Goal: Task Accomplishment & Management: Complete application form

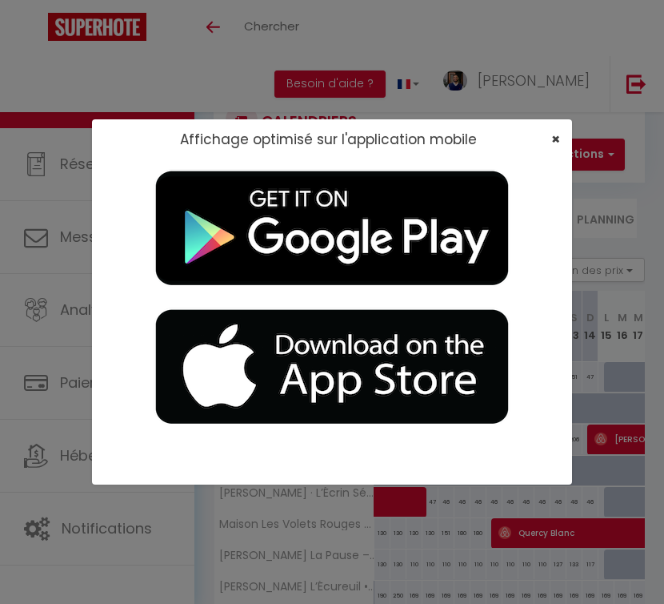
click at [556, 137] on span "×" at bounding box center [556, 139] width 9 height 20
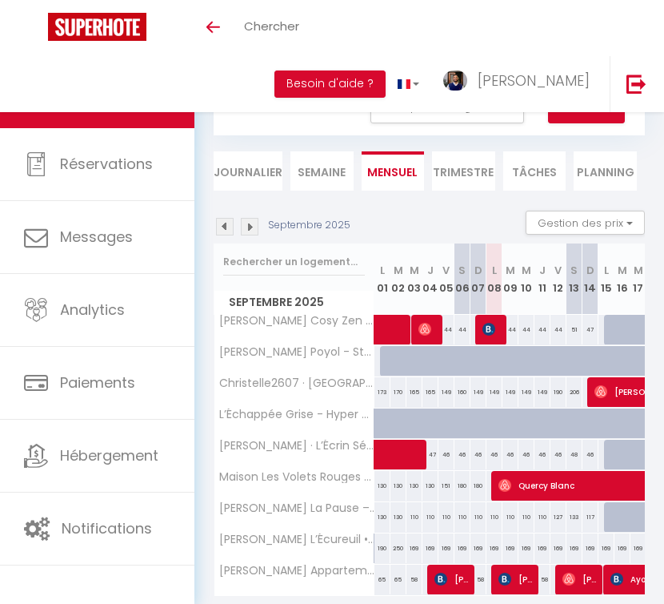
scroll to position [54, 0]
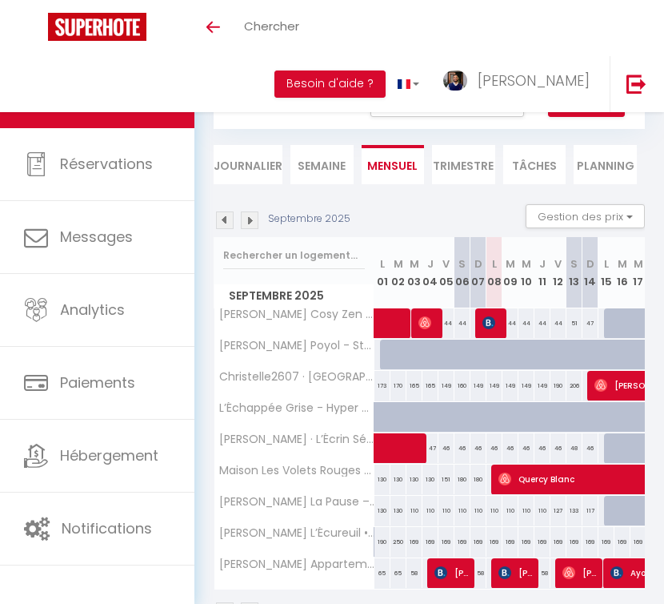
select select "OK"
select select "0"
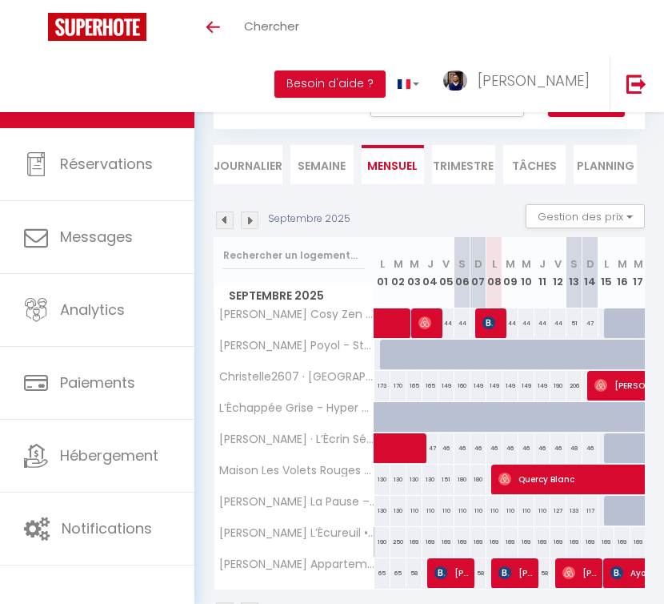
select select "1"
select select
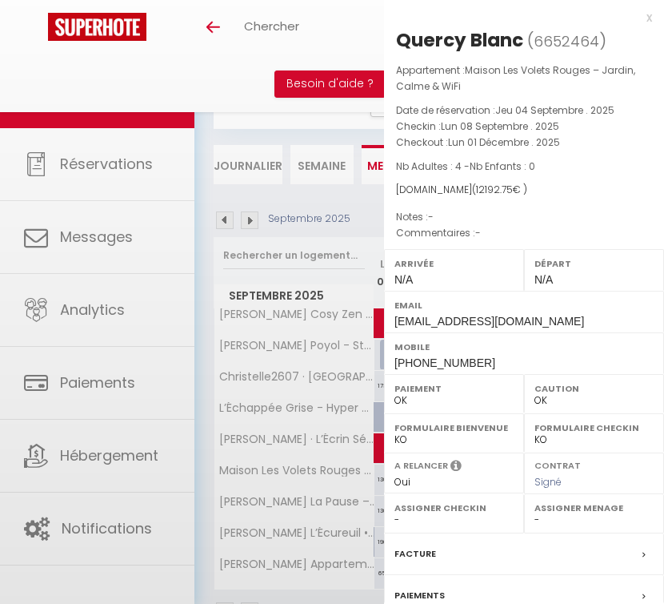
select select "38132"
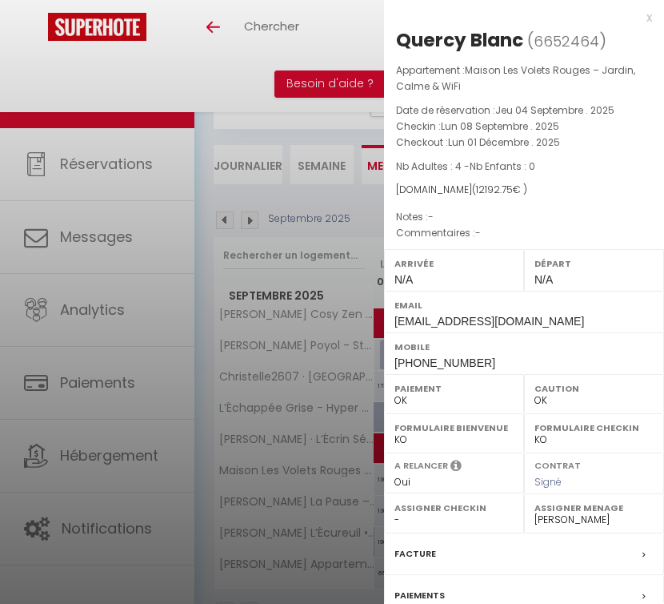
click at [481, 542] on div "Facture" at bounding box center [524, 554] width 280 height 42
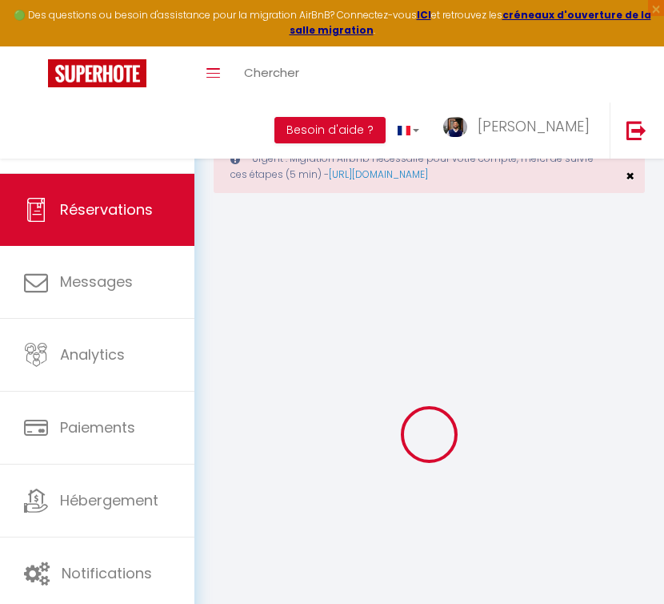
click at [629, 175] on span "×" at bounding box center [630, 176] width 9 height 20
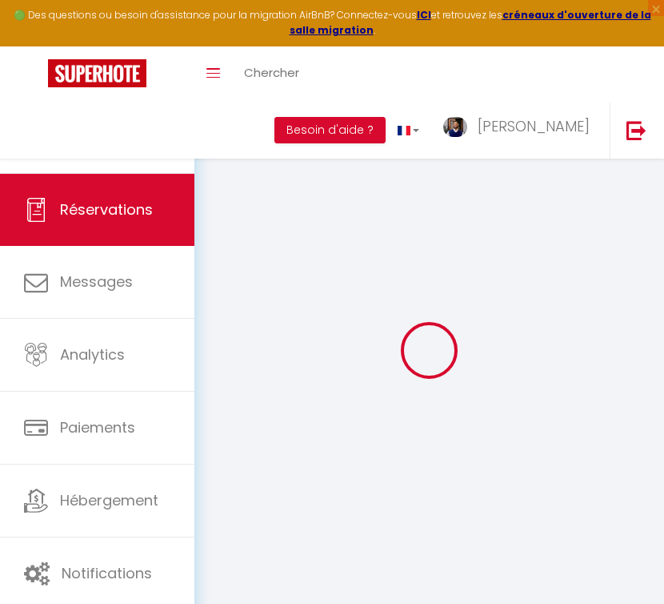
select select "cleaning"
select select "taxes"
select select
checkbox input "false"
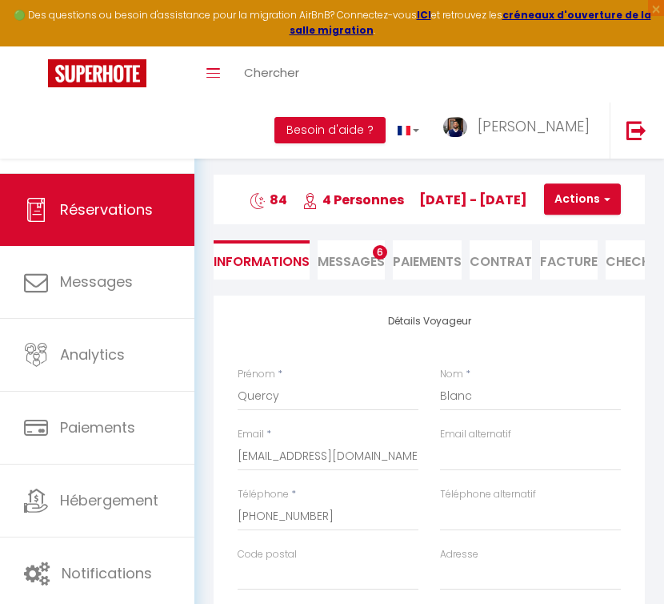
select select
checkbox input "false"
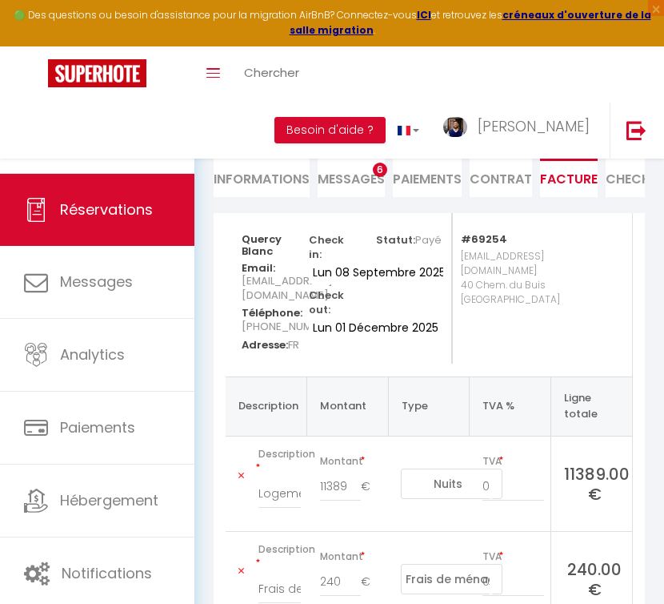
scroll to position [77, 0]
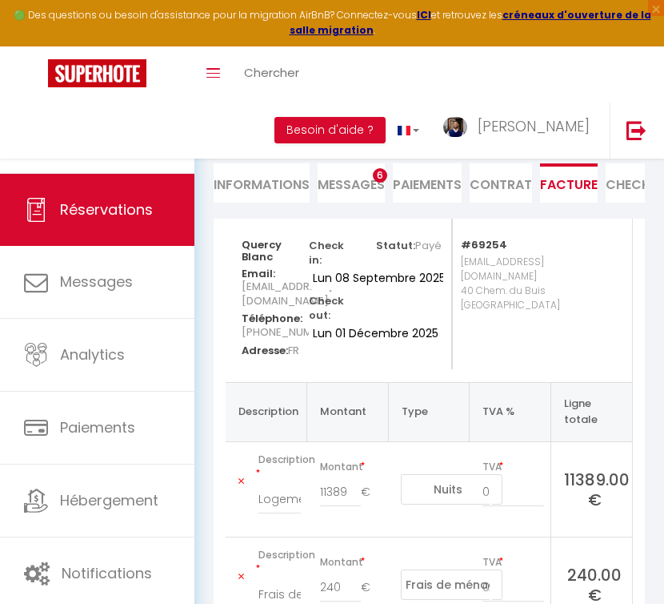
click at [518, 183] on li "Contrat" at bounding box center [501, 182] width 62 height 39
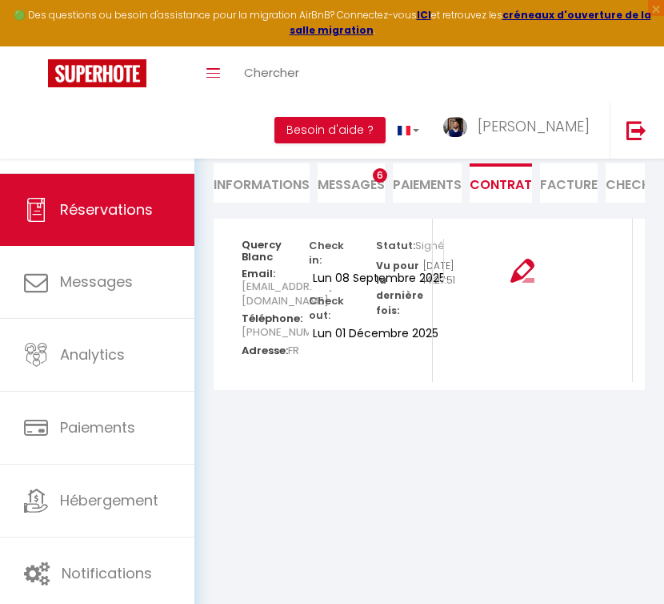
click at [524, 271] on img at bounding box center [523, 271] width 24 height 24
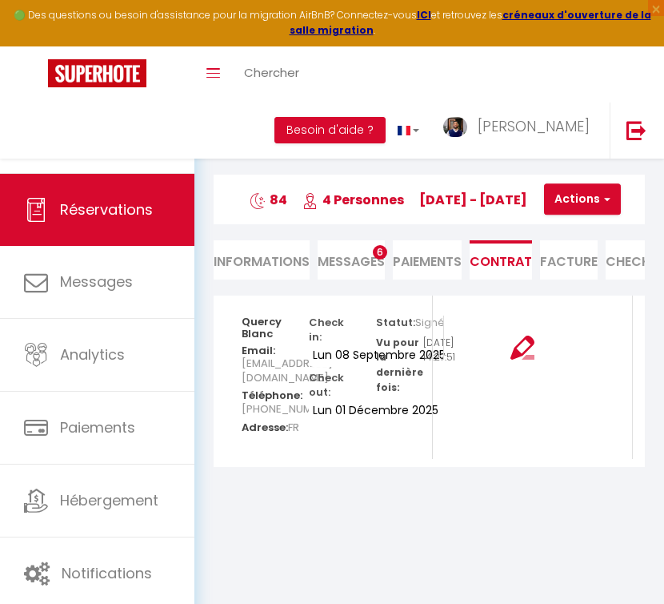
click at [609, 206] on button "Actions" at bounding box center [582, 199] width 77 height 32
click at [604, 252] on link "Envoyer le contrat" at bounding box center [600, 255] width 134 height 21
type input "[EMAIL_ADDRESS][DOMAIN_NAME]"
select select "fr"
type input "Votre contrat 6652464 - Maison Les Volets Rouges – Jardin, Calme & WiFi"
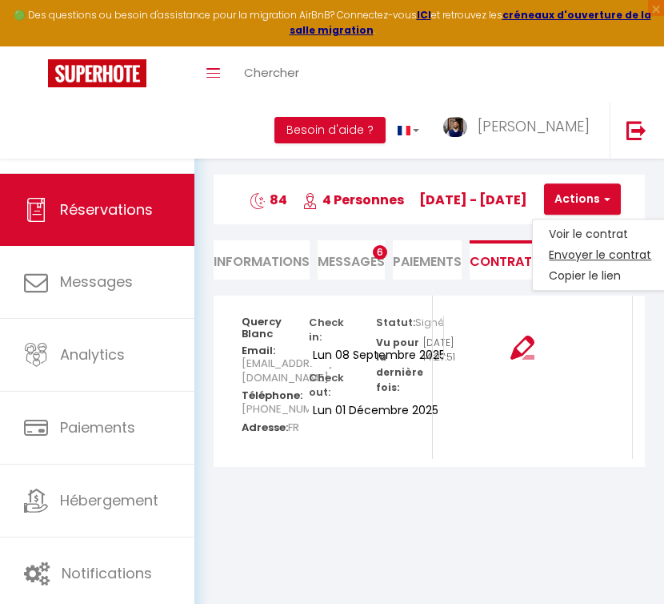
type textarea "Bonjour, Nous vous invitons à cliquer sur le lien suivant pour signer votre con…"
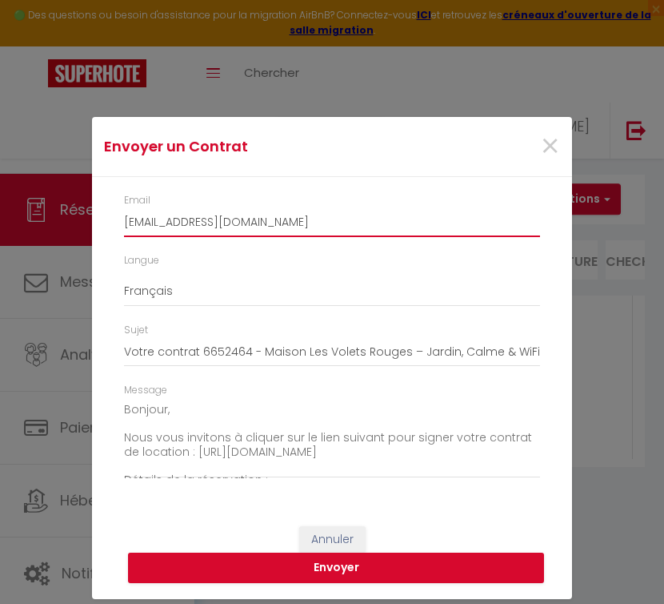
click at [355, 224] on input "[EMAIL_ADDRESS][DOMAIN_NAME]" at bounding box center [332, 222] width 416 height 29
paste input "e.jouannic@qbs46"
type input "e.jouannic@qbs46.com"
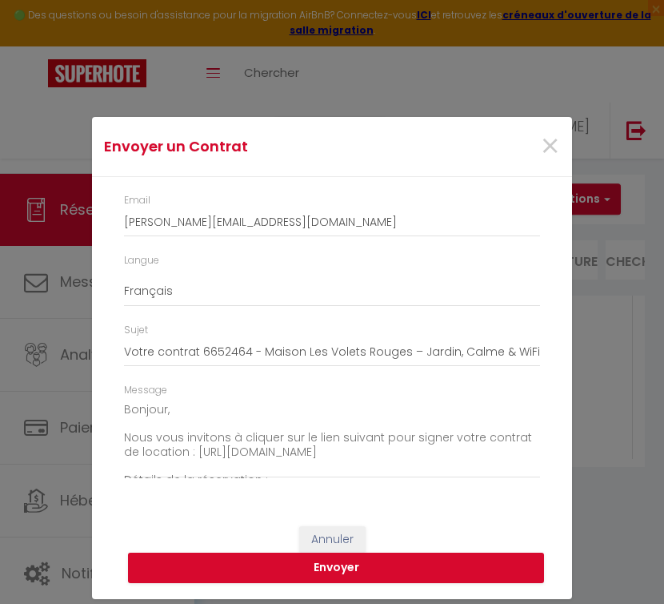
click at [302, 264] on div "Langue" at bounding box center [332, 260] width 416 height 15
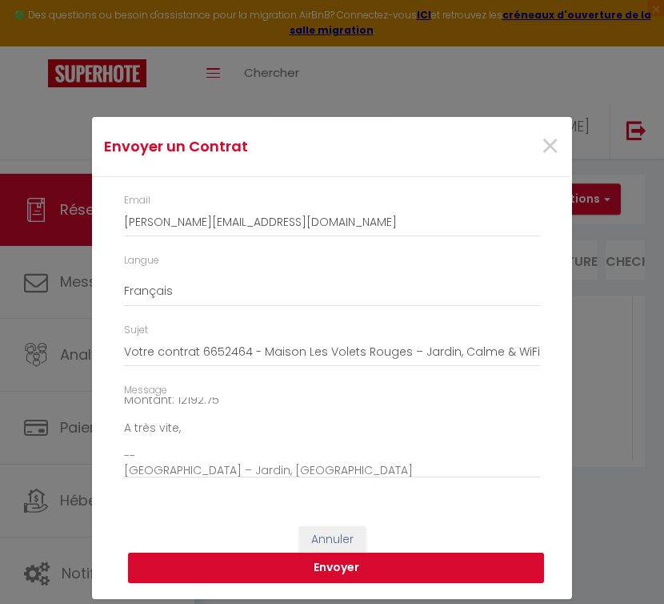
scroll to position [177, 0]
click at [261, 568] on button "Envoyer" at bounding box center [336, 567] width 416 height 30
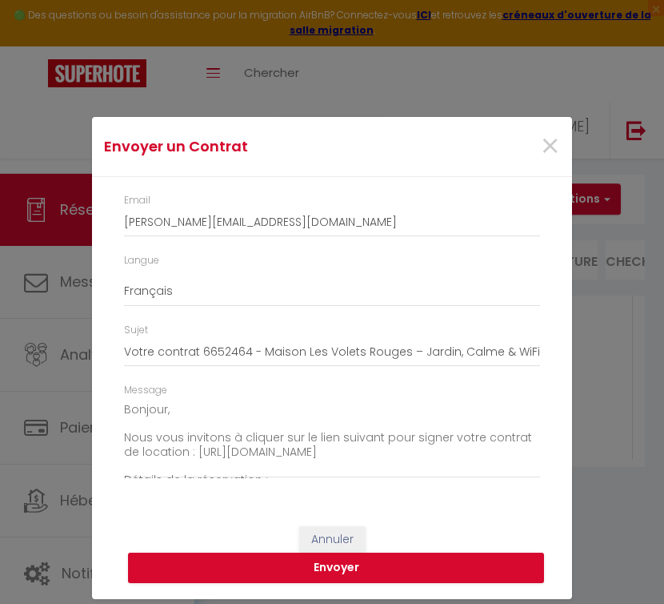
scroll to position [0, 0]
click at [457, 343] on input "Votre contrat 6652464 - Maison Les Volets Rouges – Jardin, Calme & WiFi" at bounding box center [332, 352] width 416 height 29
click at [432, 495] on div "Email e.jouannic@qbs46.com Langue Anglais Français Espagnol Portugais Sujet Vot…" at bounding box center [332, 343] width 480 height 333
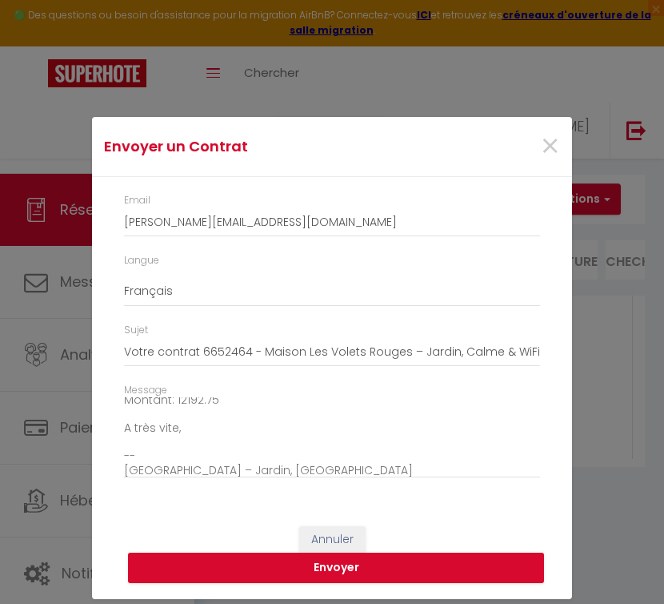
scroll to position [177, 0]
click at [419, 558] on button "Envoyer" at bounding box center [336, 567] width 416 height 30
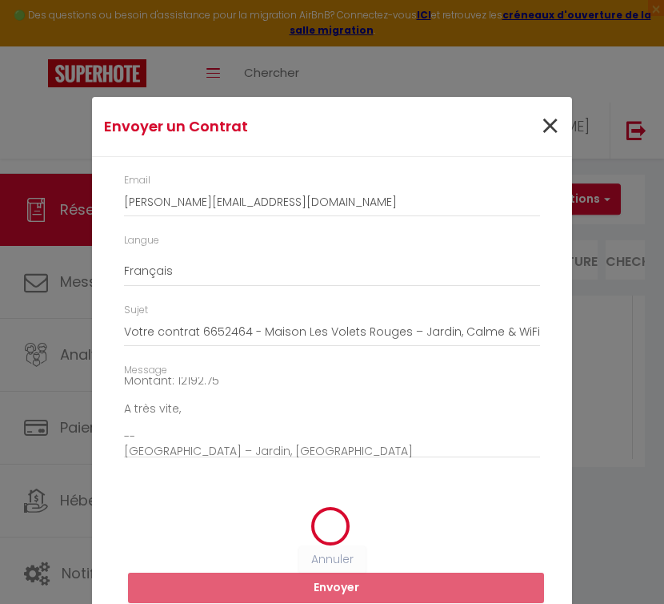
click at [552, 130] on span "×" at bounding box center [550, 126] width 20 height 48
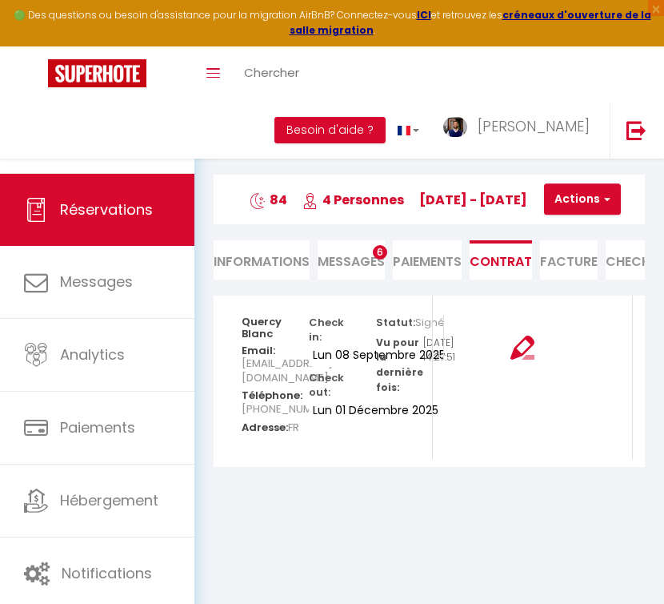
click at [508, 353] on div at bounding box center [522, 337] width 157 height 44
click at [525, 351] on img at bounding box center [523, 347] width 24 height 24
click at [597, 195] on button "Actions" at bounding box center [582, 199] width 77 height 32
select select
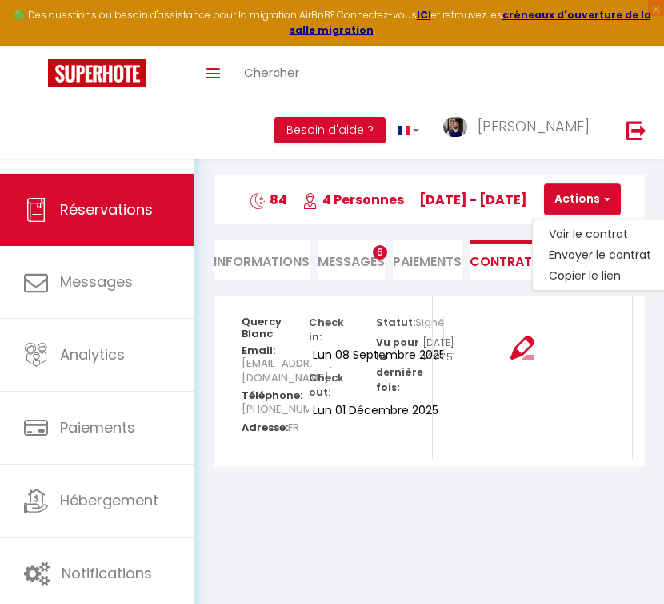
click at [288, 278] on li "Informations" at bounding box center [262, 259] width 96 height 39
select select
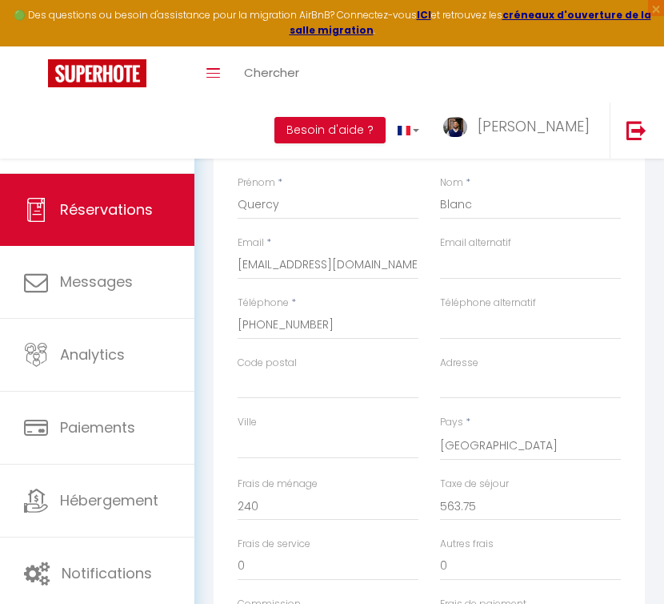
scroll to position [199, 0]
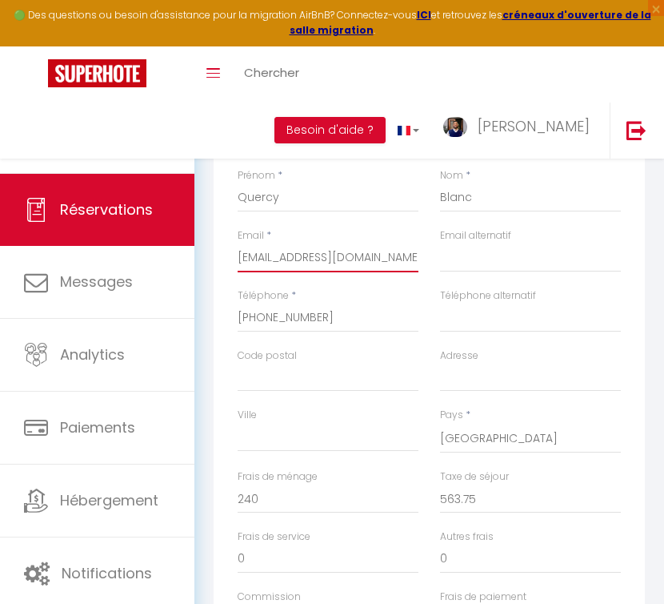
click at [367, 257] on input "[EMAIL_ADDRESS][DOMAIN_NAME]" at bounding box center [328, 257] width 181 height 29
paste input "e.jouannic@qbs46"
type input "e.jouannic@qbs46.com"
select select
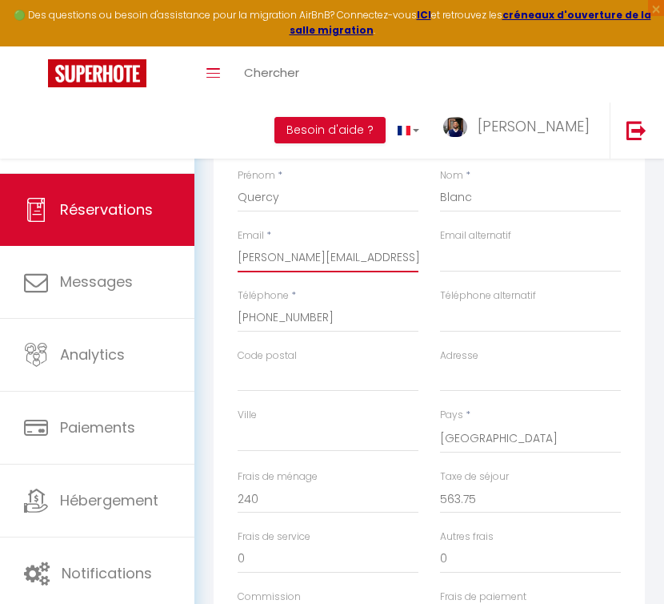
select select
checkbox input "false"
type input "e.jouannic@qbs46.com"
paste input "39 allée des Marronniers"
type input "39 allée des Marronniers"
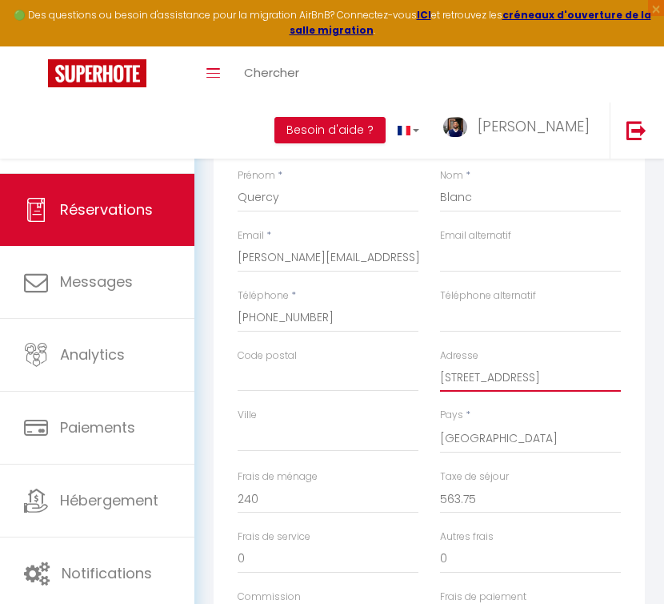
select select
checkbox input "false"
type input "39 allée des Marronniers"
click at [346, 375] on input "Code postal" at bounding box center [328, 377] width 181 height 29
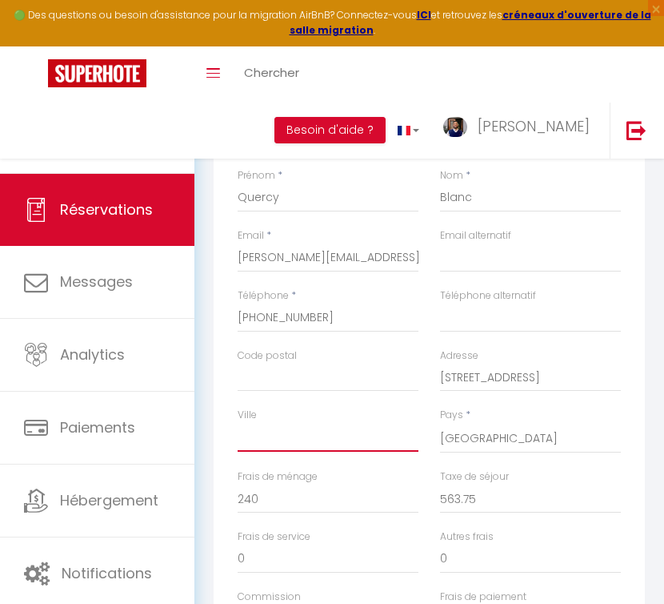
paste input "46800 MONTCUQ"
type input "46800 MONTCUQ"
select select
checkbox input "false"
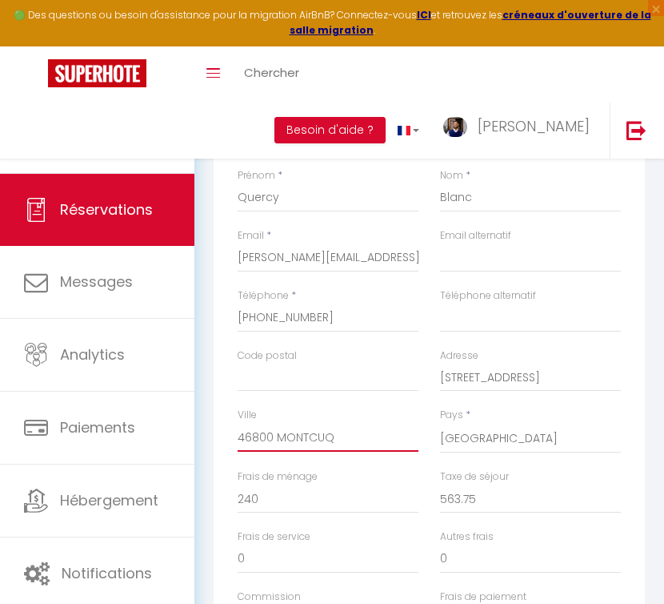
click at [273, 432] on input "46800 MONTCUQ" at bounding box center [328, 437] width 181 height 29
type input "4680 MONTCUQ"
select select
checkbox input "false"
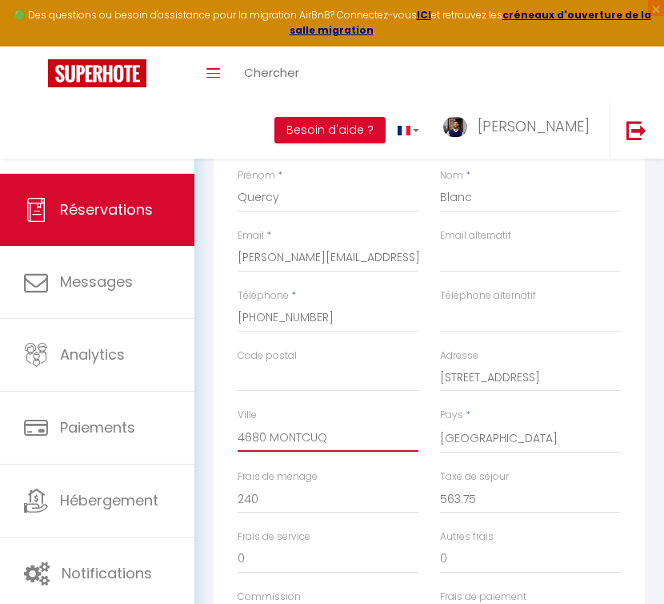
type input "468 MONTCUQ"
select select
checkbox input "false"
type input "46 MONTCUQ"
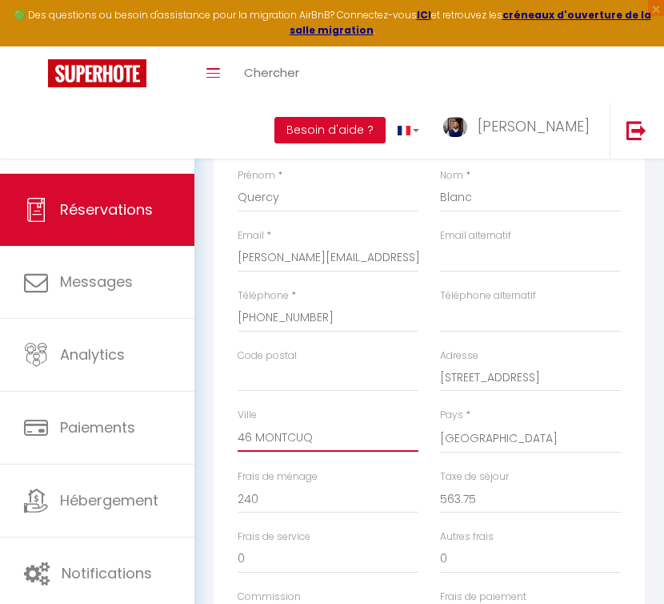
select select
checkbox input "false"
type input "4 MONTCUQ"
select select
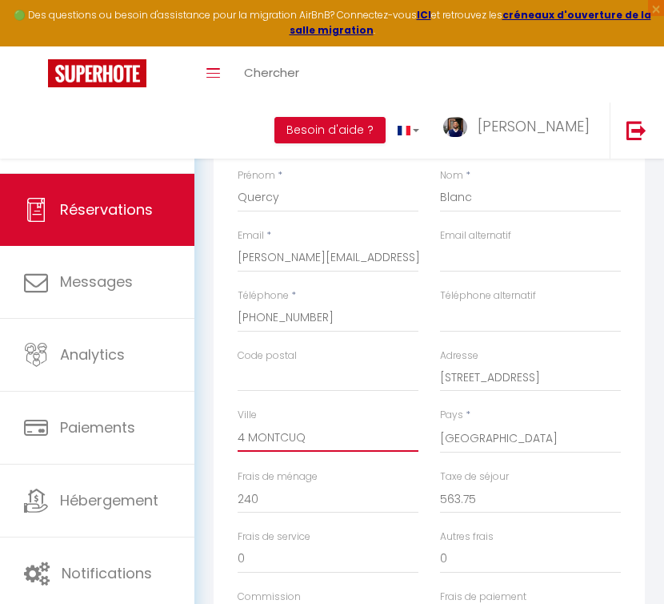
select select
checkbox input "false"
type input "MONTCUQ"
select select
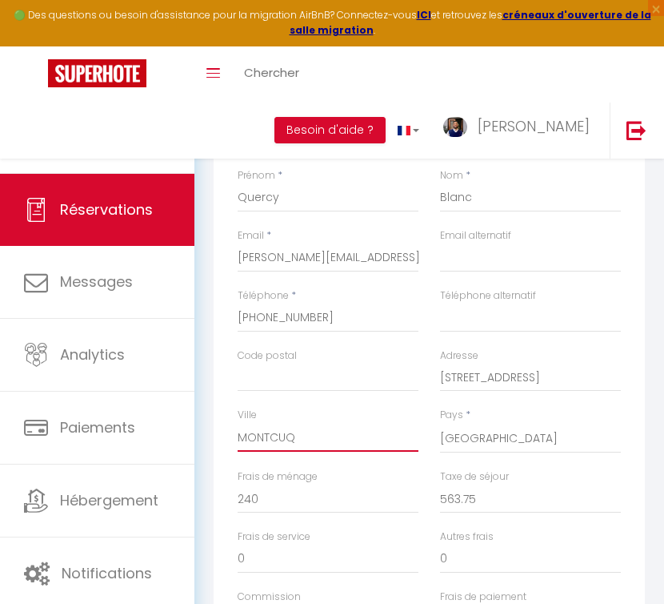
checkbox input "false"
type input "MONTCUQ"
select select
checkbox input "false"
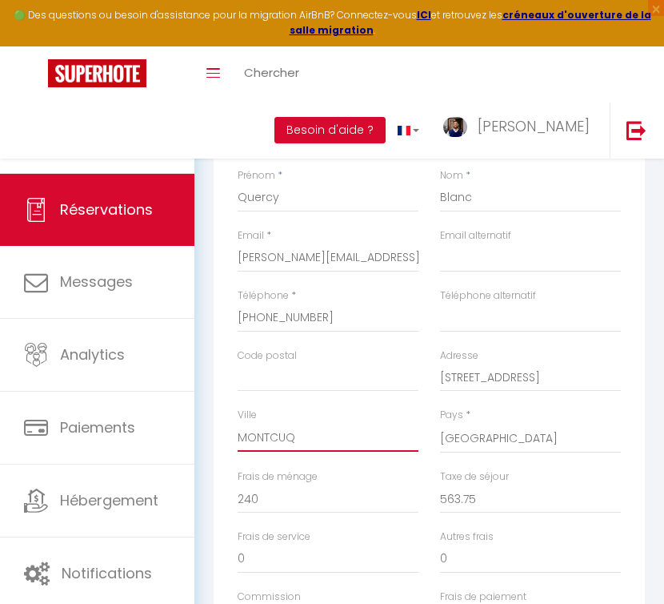
type input "MONTCUQ"
click at [290, 378] on input "Code postal" at bounding box center [328, 377] width 181 height 29
paste input "46800 MONTCUQ"
type input "46800 MONTCUQ"
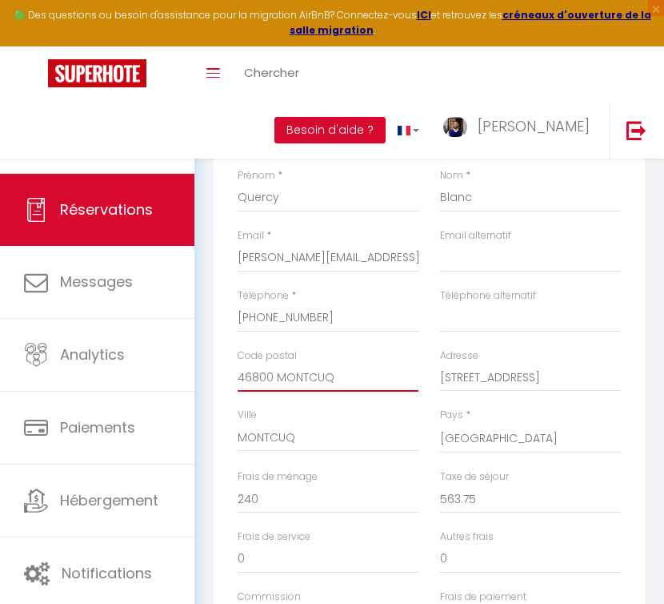
select select
checkbox input "false"
type input "46800 MONTCU"
select select
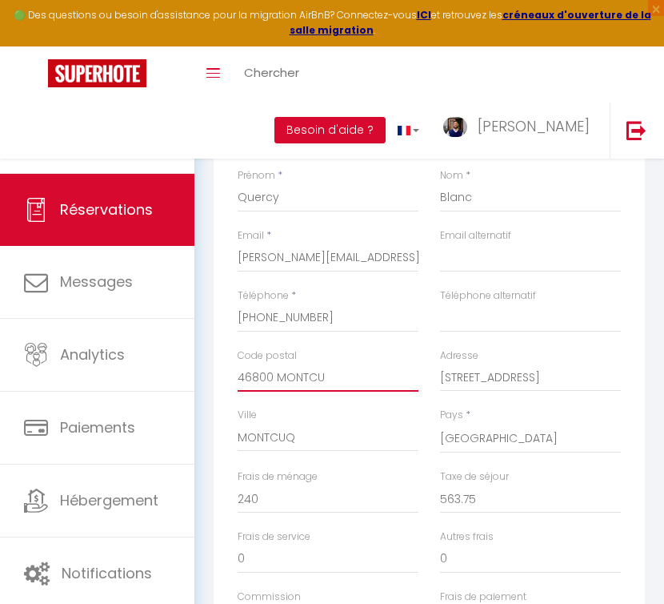
select select
checkbox input "false"
type input "46800 MONTC"
select select
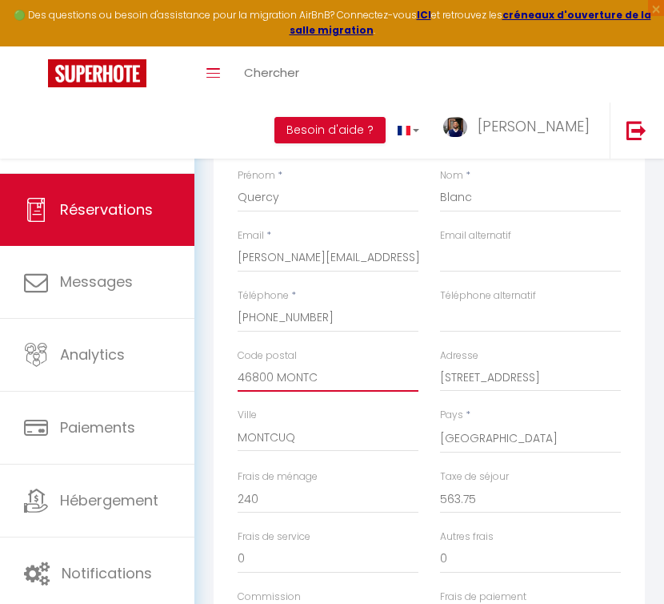
checkbox input "false"
type input "46800 MONT"
select select
checkbox input "false"
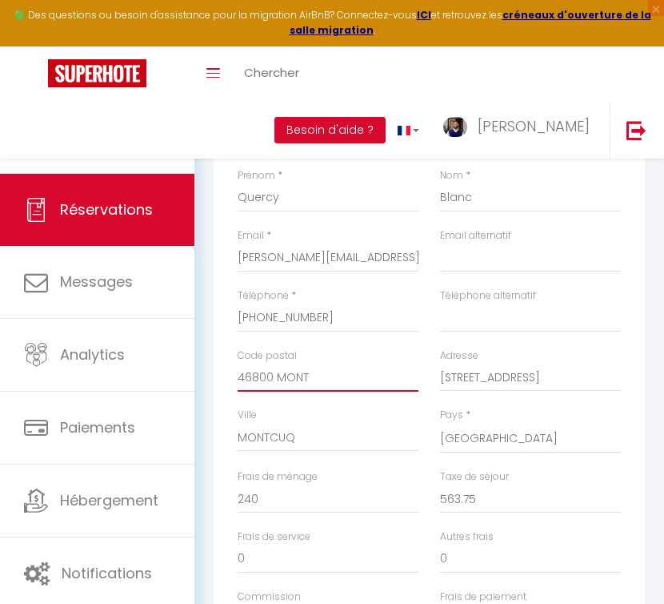
type input "46800 MON"
select select
checkbox input "false"
type input "46800 MO"
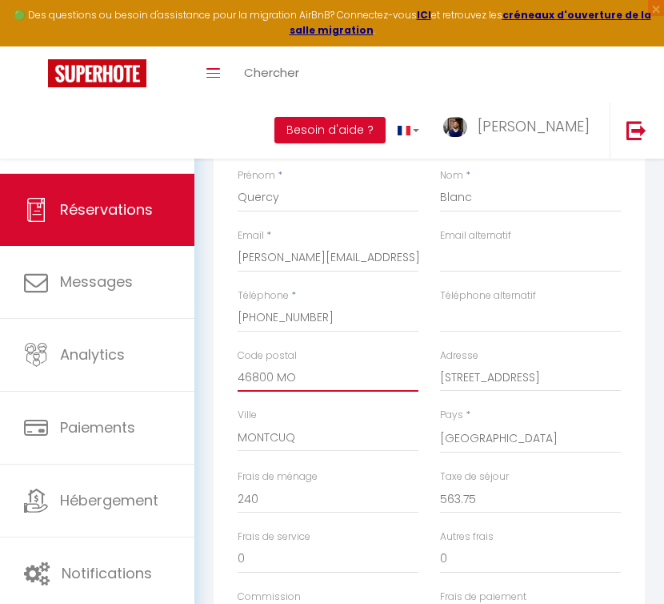
select select
checkbox input "false"
type input "46800 M"
select select
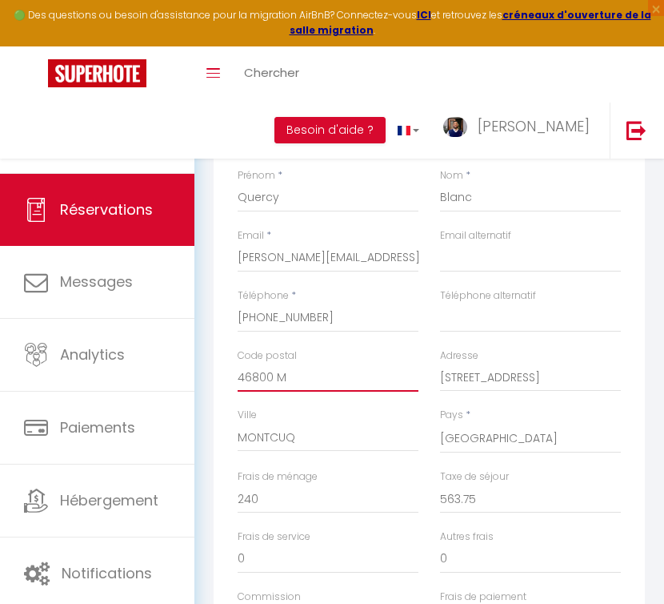
select select
checkbox input "false"
type input "46800"
select select
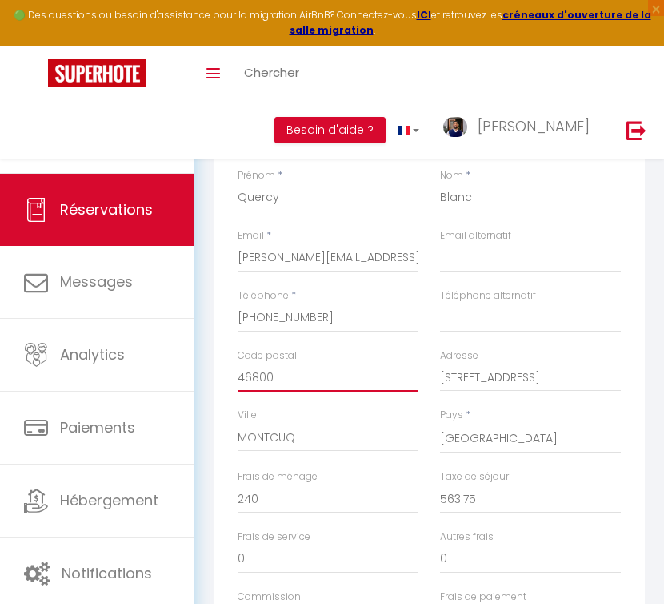
checkbox input "false"
type input "46800"
select select
checkbox input "false"
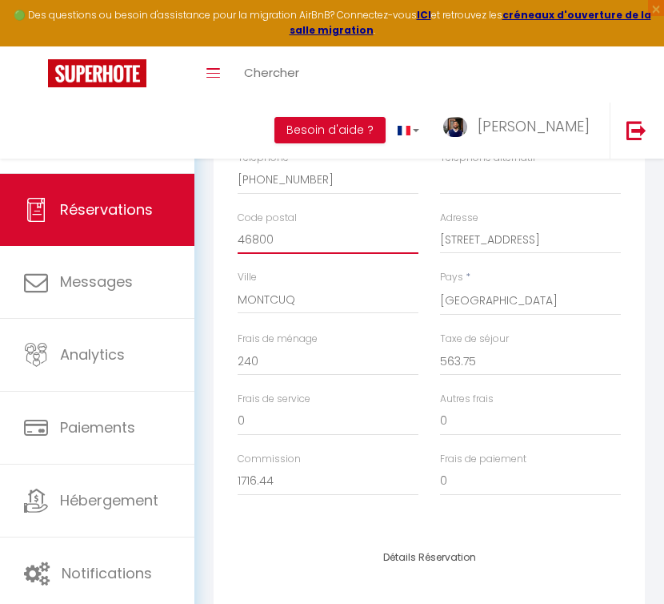
scroll to position [342, 0]
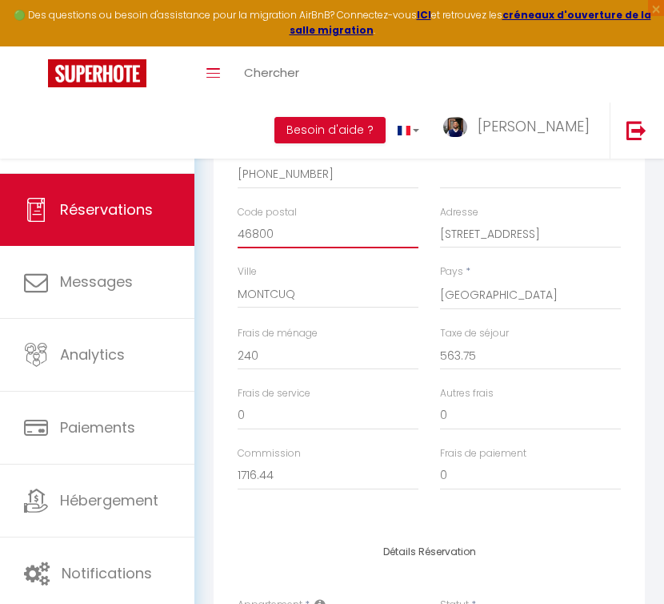
type input "46800"
click at [411, 510] on div "Détails Voyageur Prénom * Quercy Nom * Blanc Email * e.jouannic@qbs46.com Email…" at bounding box center [429, 240] width 431 height 572
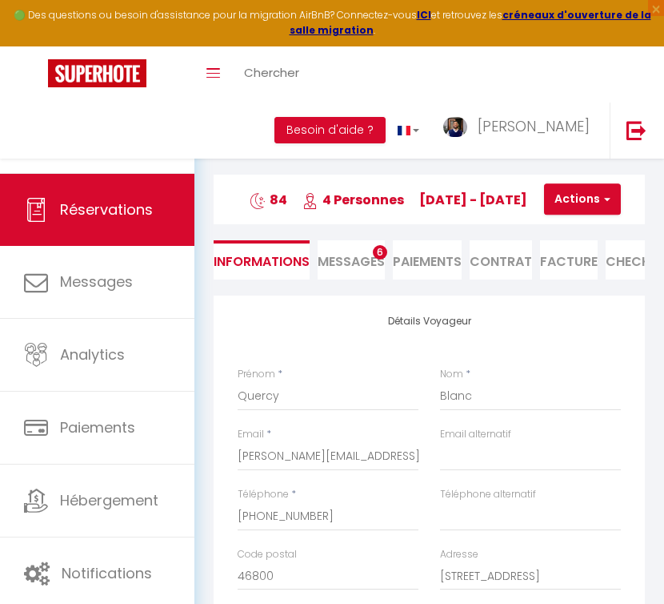
scroll to position [0, 0]
click at [583, 211] on button "Actions" at bounding box center [582, 199] width 77 height 32
click at [584, 231] on link "Enregistrer" at bounding box center [596, 234] width 126 height 21
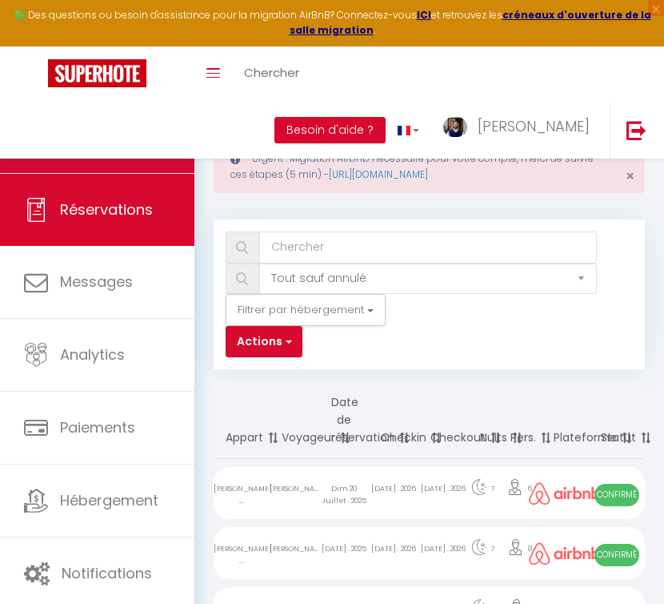
click at [105, 136] on span "Calendriers" at bounding box center [101, 136] width 82 height 20
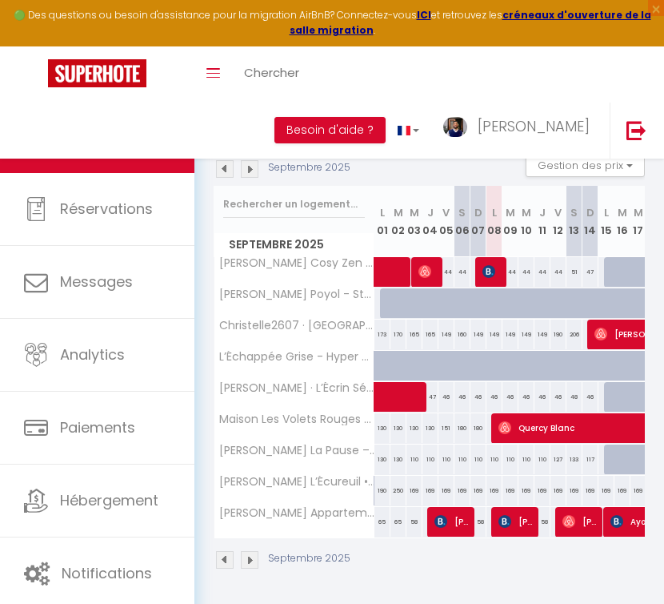
scroll to position [233, 0]
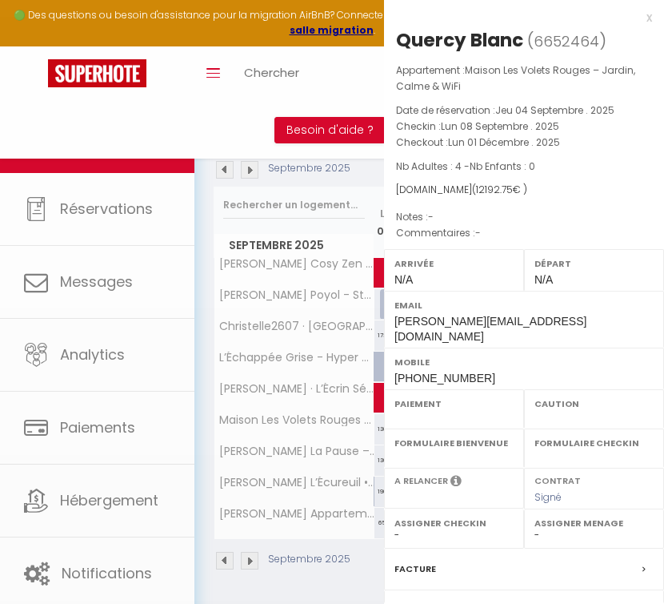
select select "OK"
select select "0"
select select "1"
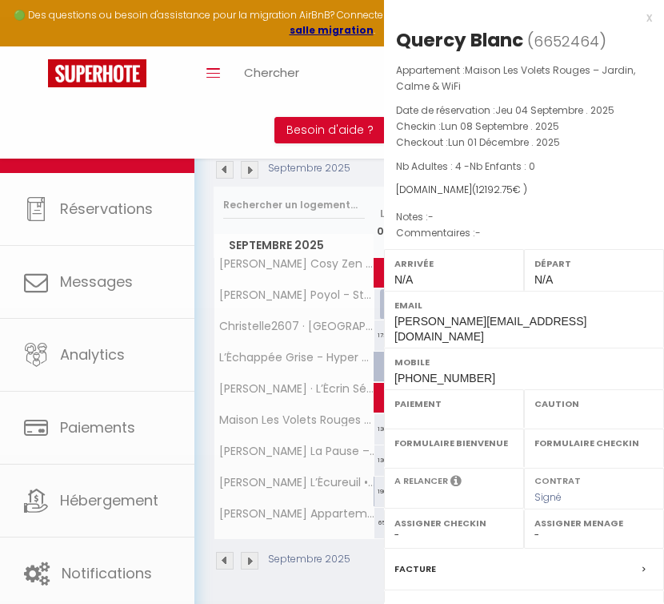
select select
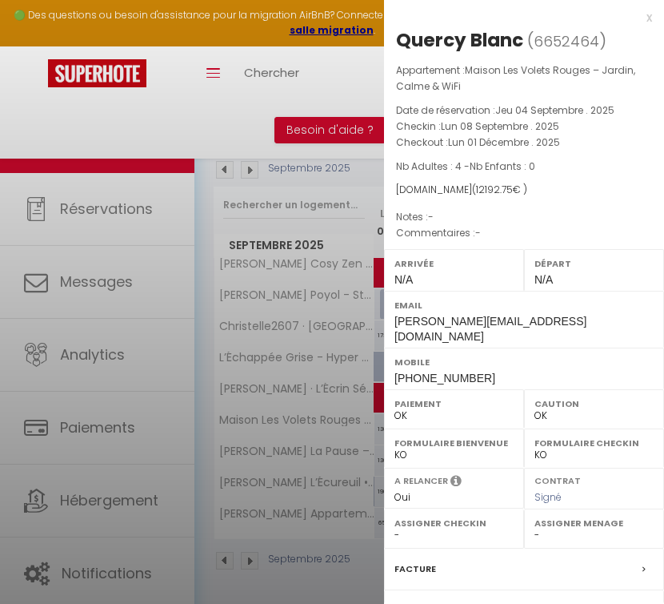
select select "38132"
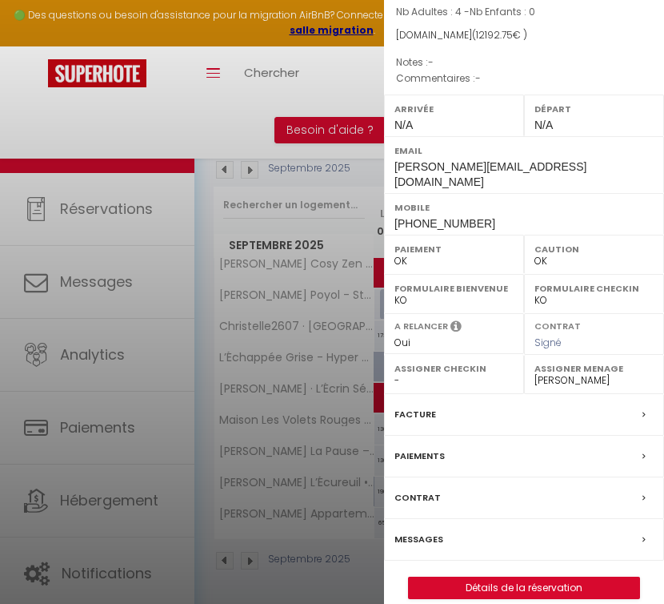
scroll to position [154, 0]
click at [479, 436] on div "Paiements" at bounding box center [524, 457] width 280 height 42
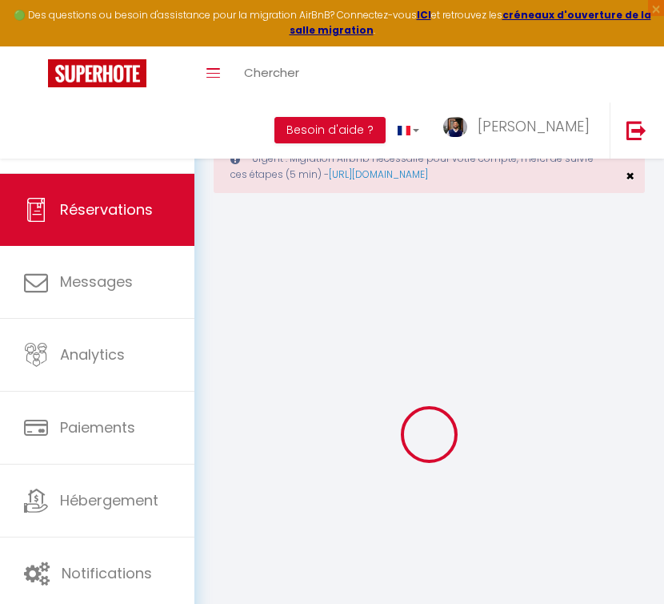
click at [630, 181] on span "×" at bounding box center [630, 176] width 9 height 20
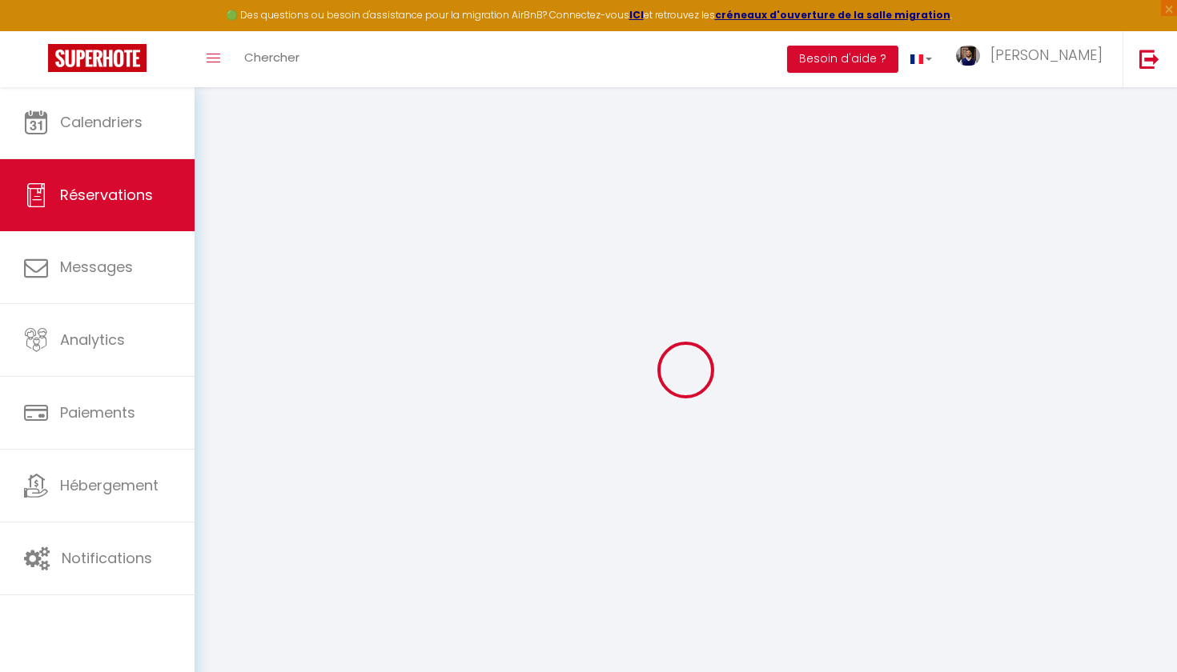
select select
checkbox input "false"
select select
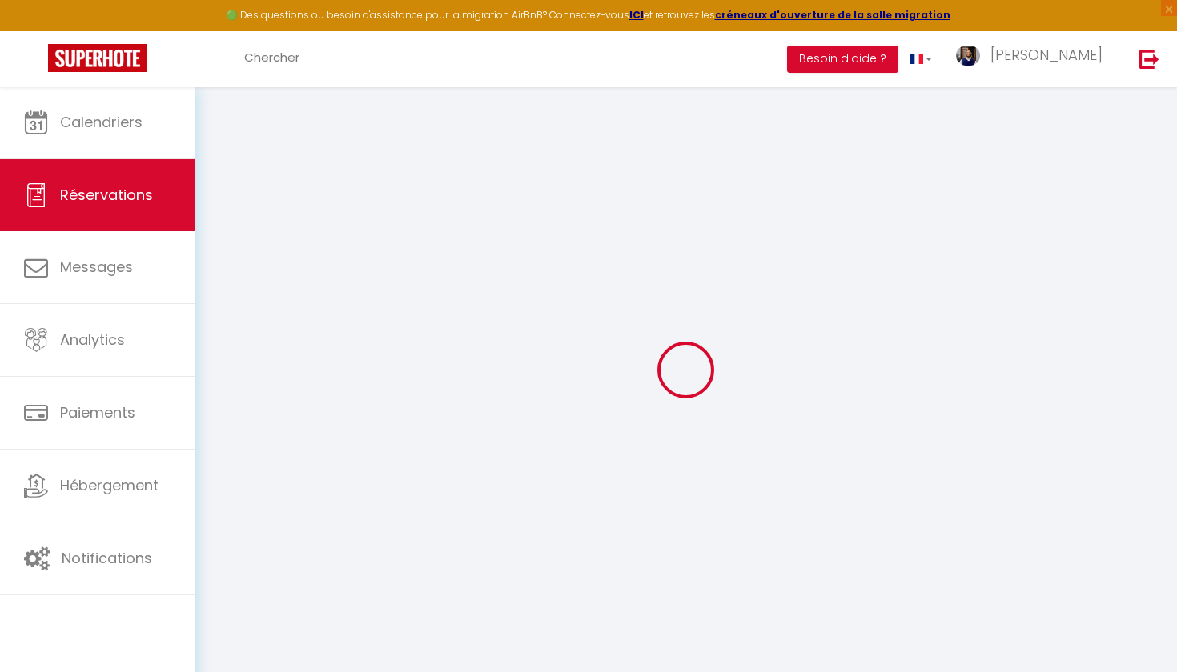
checkbox input "false"
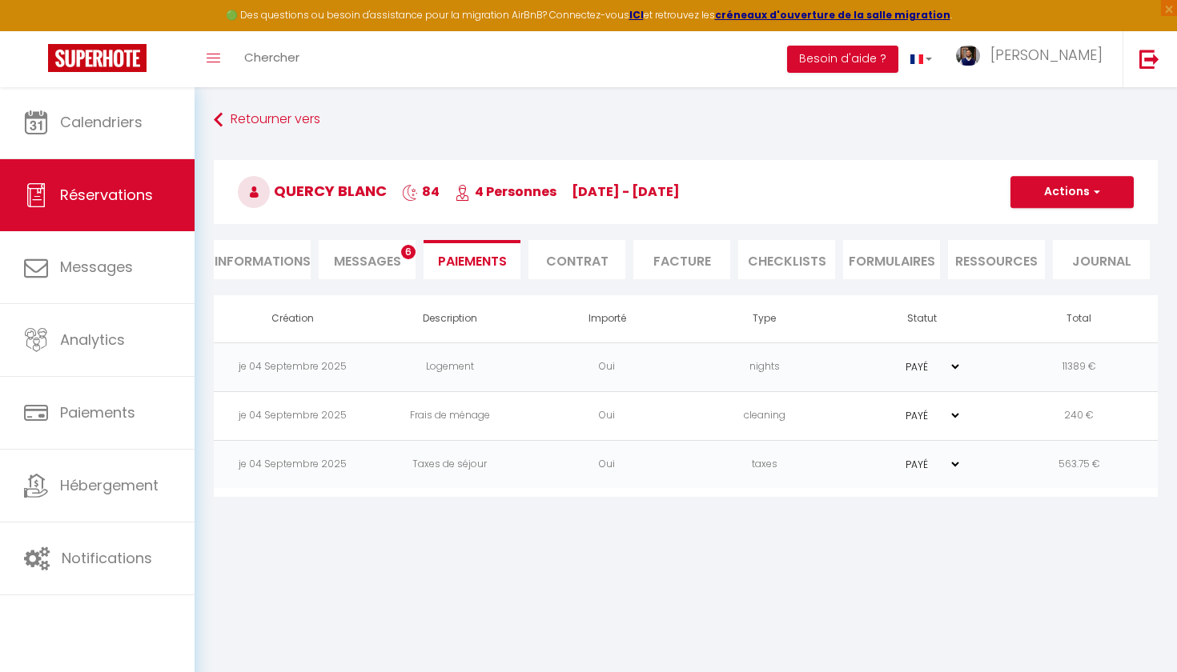
click at [554, 264] on li "Contrat" at bounding box center [576, 259] width 97 height 39
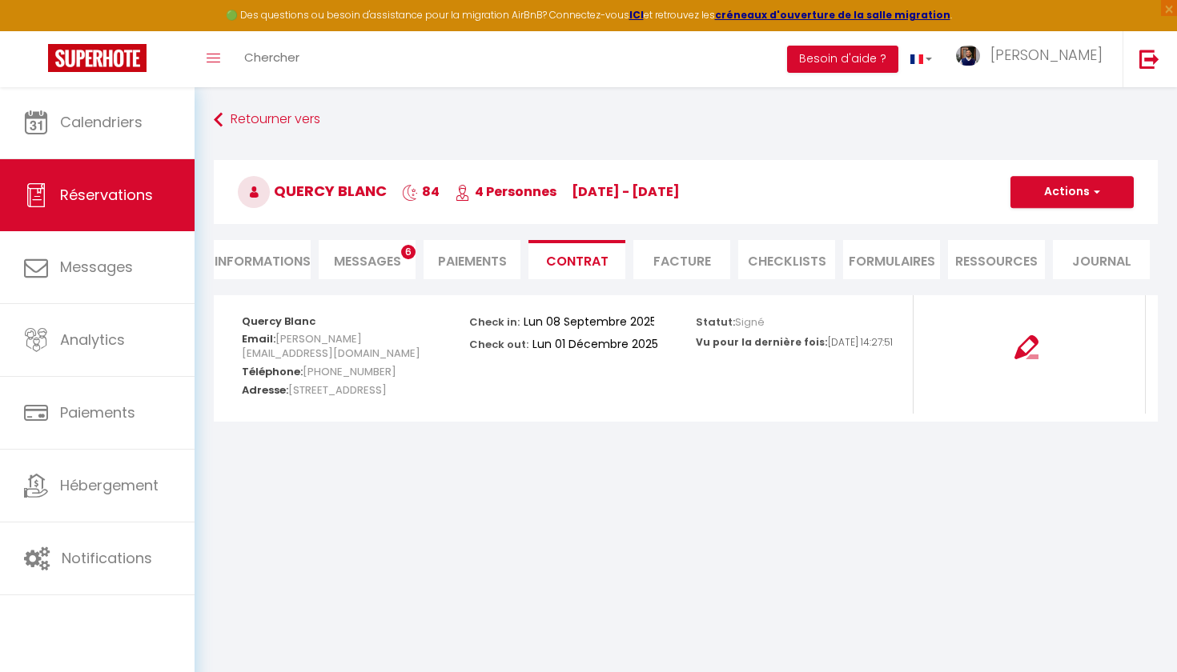
click at [664, 351] on img at bounding box center [1026, 347] width 24 height 24
click at [664, 191] on button "Actions" at bounding box center [1071, 192] width 123 height 32
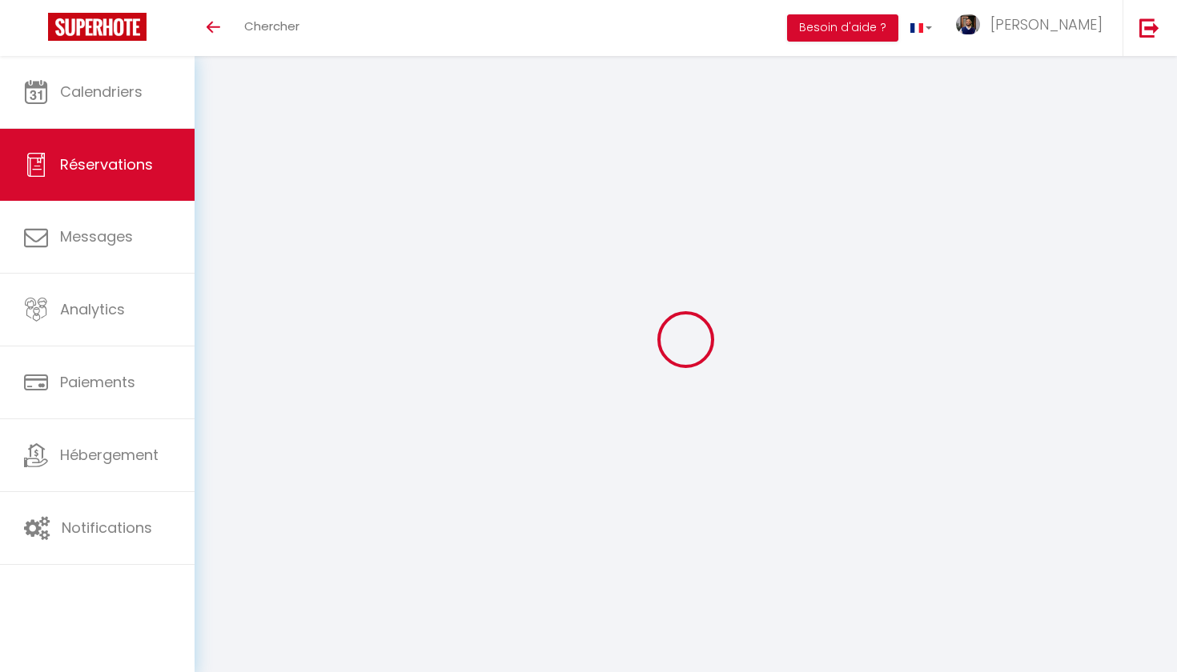
select select
checkbox input "false"
select select
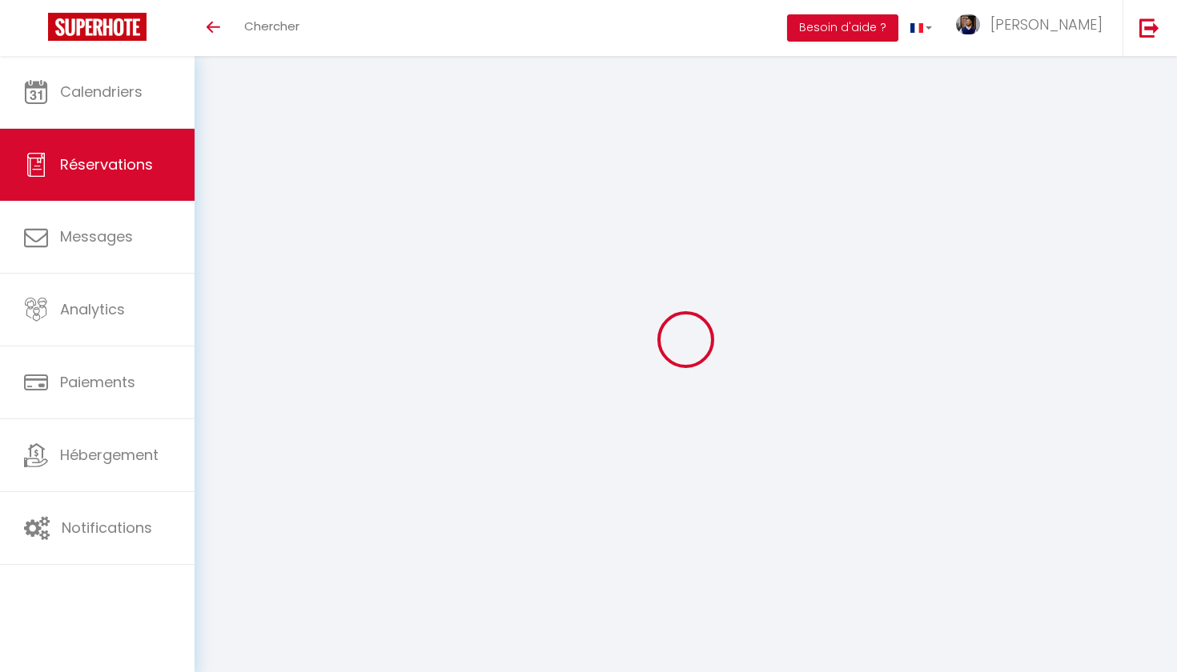
checkbox input "false"
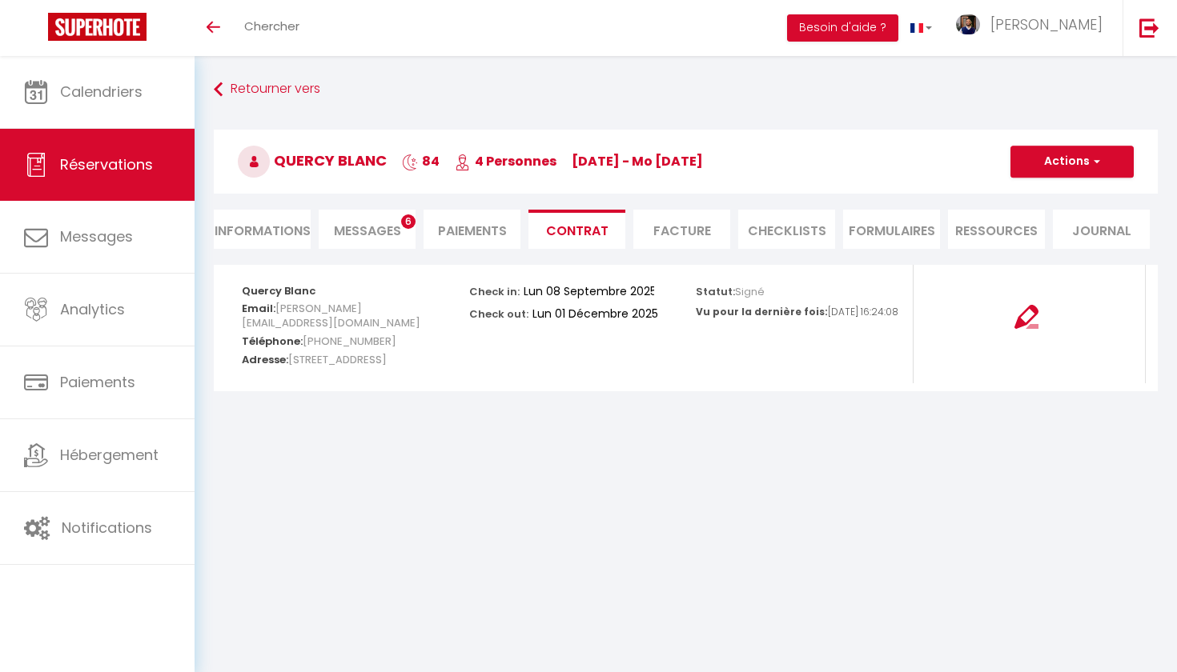
click at [1073, 151] on button "Actions" at bounding box center [1071, 162] width 123 height 32
click at [1045, 239] on link "Copier le lien" at bounding box center [1060, 238] width 134 height 21
click at [1096, 171] on button "Actions" at bounding box center [1071, 162] width 123 height 32
click at [1058, 217] on link "Envoyer le contrat" at bounding box center [1060, 217] width 134 height 21
type input "e.jouannic@qbs46.com"
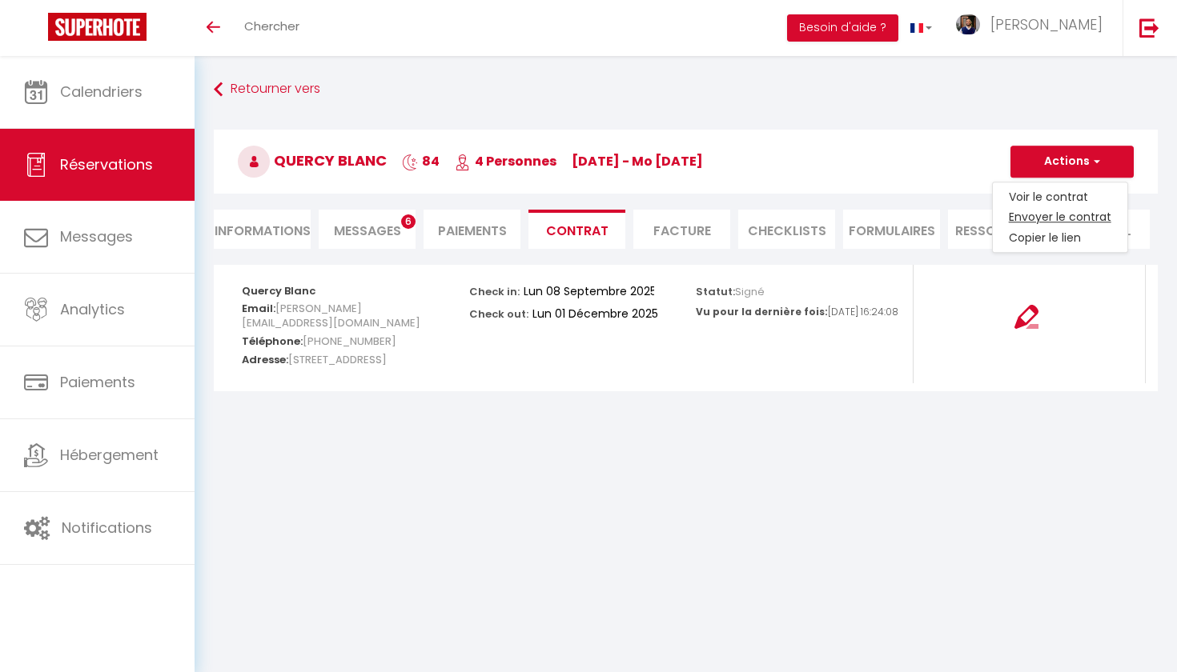
select select "fr"
type input "Votre contrat 6652464 - Maison Les Volets Rouges – Jardin, Calme & WiFi"
type textarea "Bonjour, Nous vous invitons à cliquer sur le lien suivant pour signer votre con…"
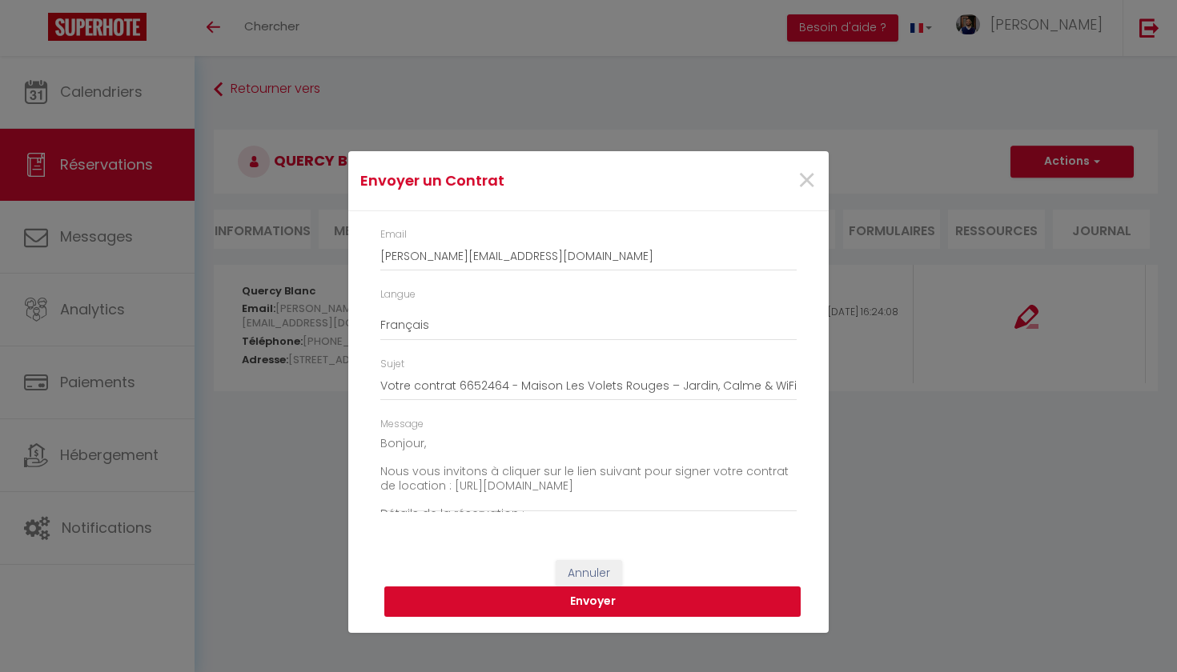
click at [620, 601] on button "Envoyer" at bounding box center [592, 602] width 416 height 30
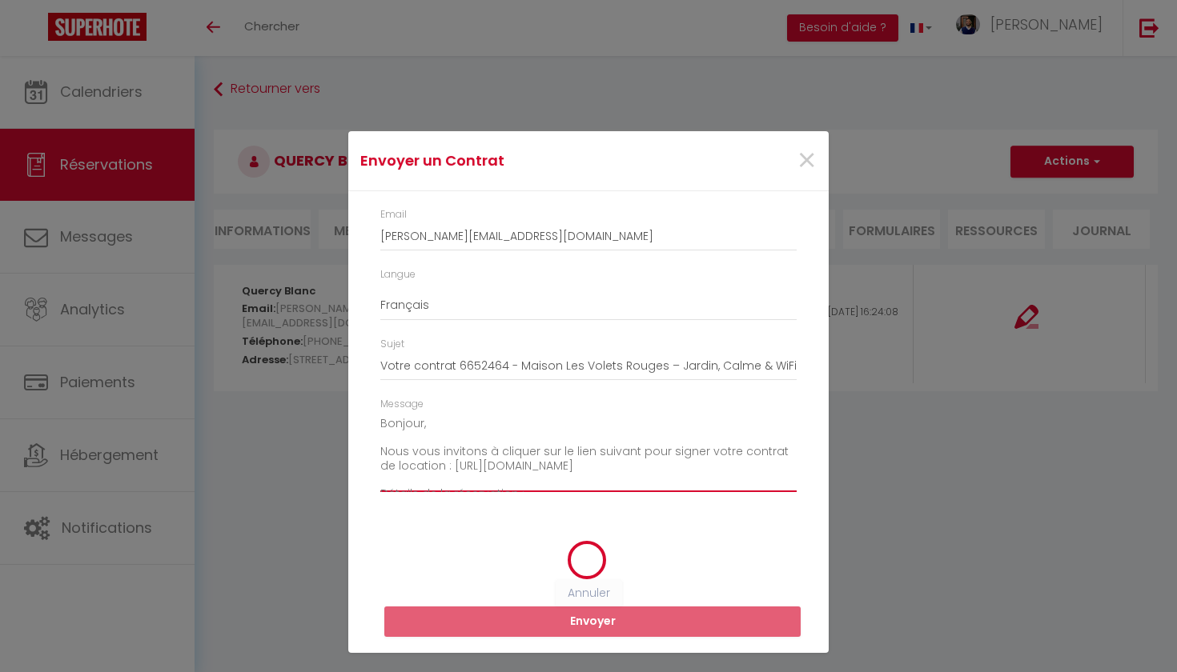
drag, startPoint x: 663, startPoint y: 482, endPoint x: 413, endPoint y: 307, distance: 305.2
click at [413, 307] on div "Email e.jouannic@qbs46.com Langue Anglais Français Espagnol Portugais Sujet Vot…" at bounding box center [588, 357] width 480 height 333
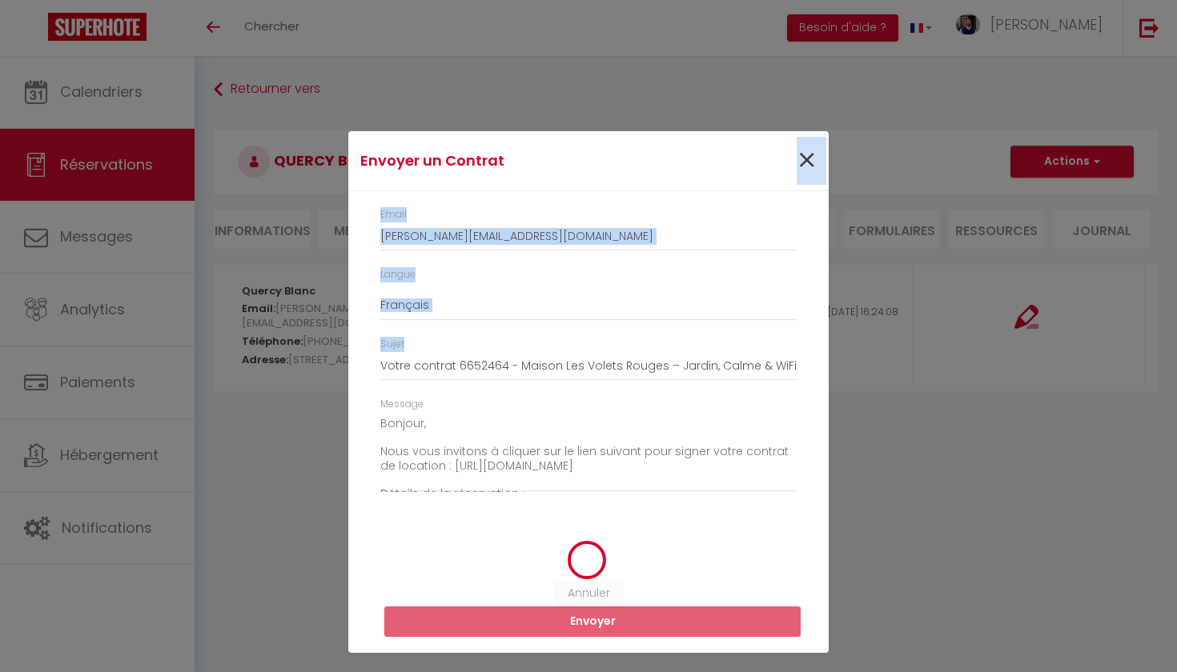
drag, startPoint x: 1004, startPoint y: 284, endPoint x: 802, endPoint y: 165, distance: 234.4
click at [801, 164] on div "Envoyer un Contrat × Email e.jouannic@qbs46.com Langue Anglais Français Espagno…" at bounding box center [588, 336] width 1177 height 672
click at [802, 165] on span "×" at bounding box center [807, 161] width 20 height 48
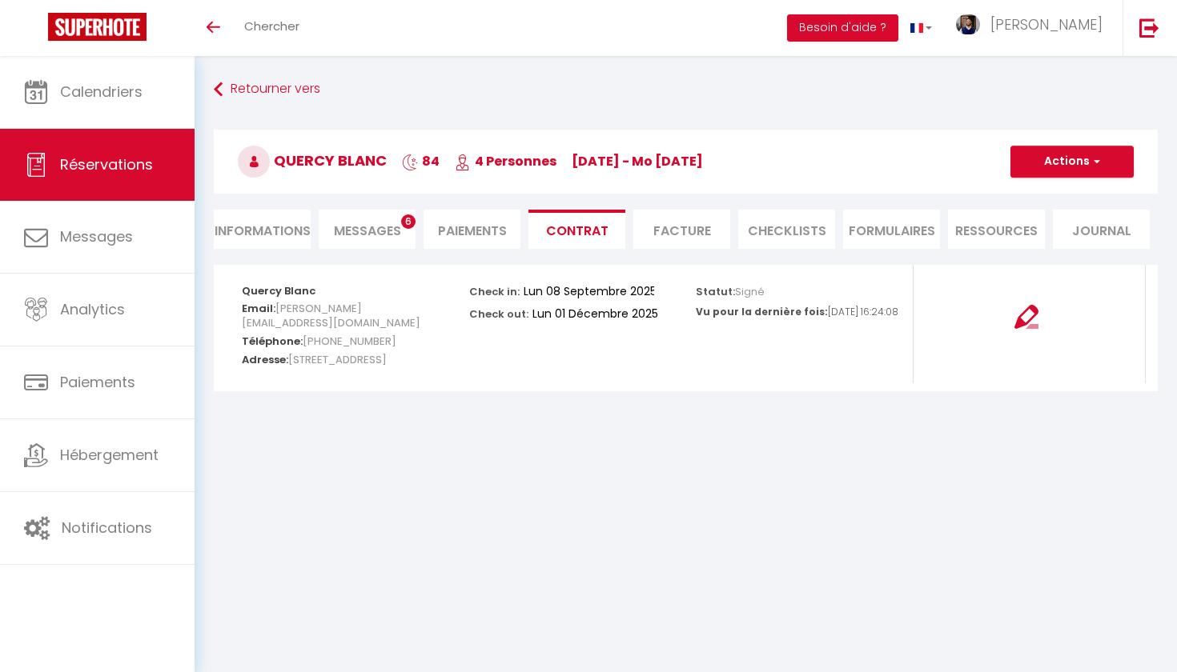
click at [1110, 154] on button "Actions" at bounding box center [1071, 162] width 123 height 32
click at [1056, 239] on link "Copier le lien" at bounding box center [1060, 238] width 134 height 21
click at [1088, 169] on button "Actions" at bounding box center [1071, 162] width 123 height 32
click at [1059, 196] on link "Voir le contrat" at bounding box center [1060, 197] width 134 height 21
click at [1105, 168] on button "Actions" at bounding box center [1071, 162] width 123 height 32
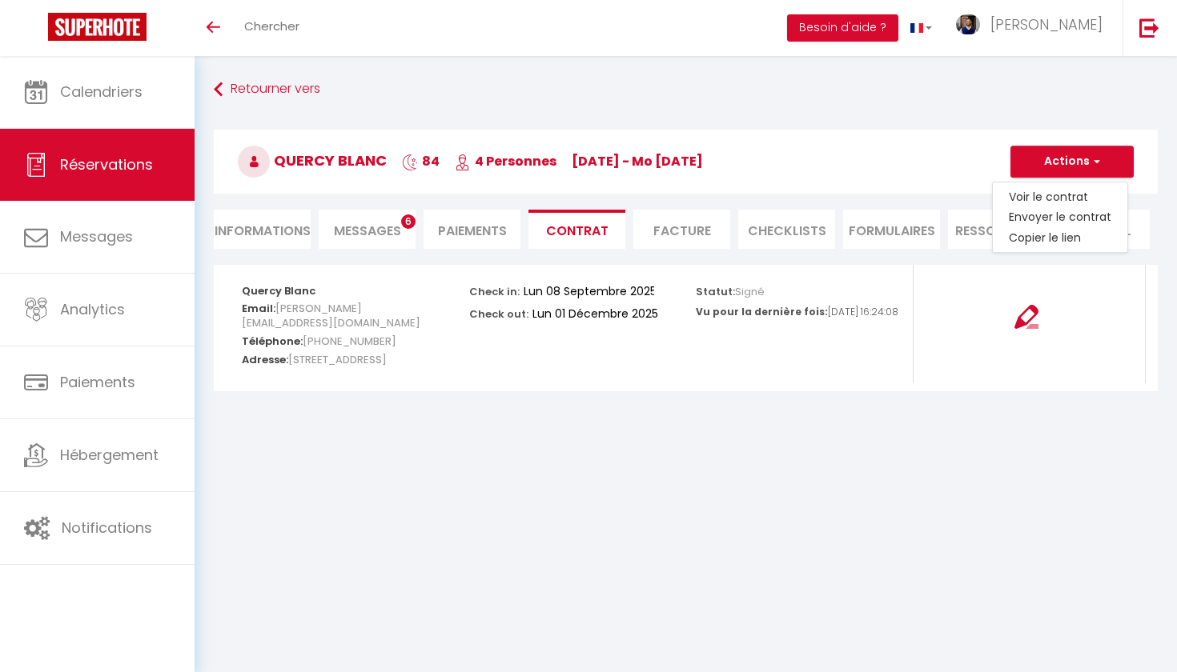
click at [742, 6] on div "Toggle menubar Chercher BUTTON Besoin d'aide ? Eric Paramètres Équipe" at bounding box center [640, 28] width 1049 height 56
click at [1078, 175] on button "Actions" at bounding box center [1071, 162] width 123 height 32
click at [1066, 197] on link "Voir le contrat" at bounding box center [1060, 197] width 134 height 21
click at [1026, 306] on img at bounding box center [1026, 317] width 24 height 24
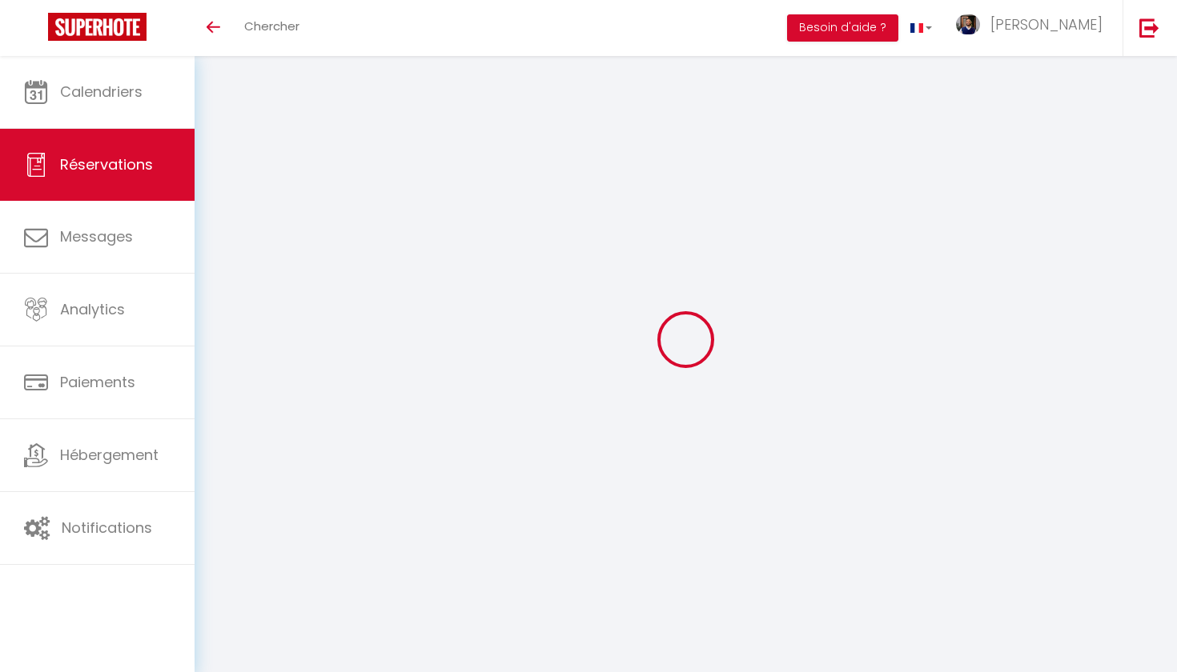
type input "Quercy"
type input "Blanc"
type input "e.jouannic@qbs46.com"
type input "[PHONE_NUMBER]"
type input "46800"
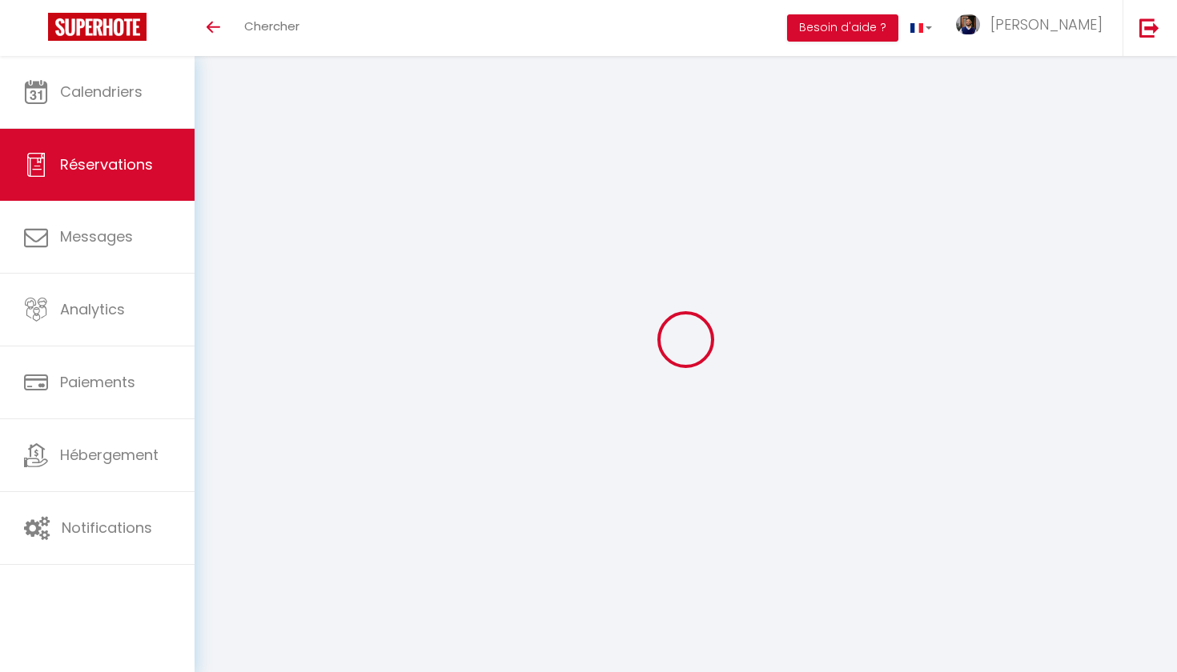
type input "39 allée des Marronniers"
type input "MONTCUQ"
select select "FR"
type input "1716.44"
select select "69254"
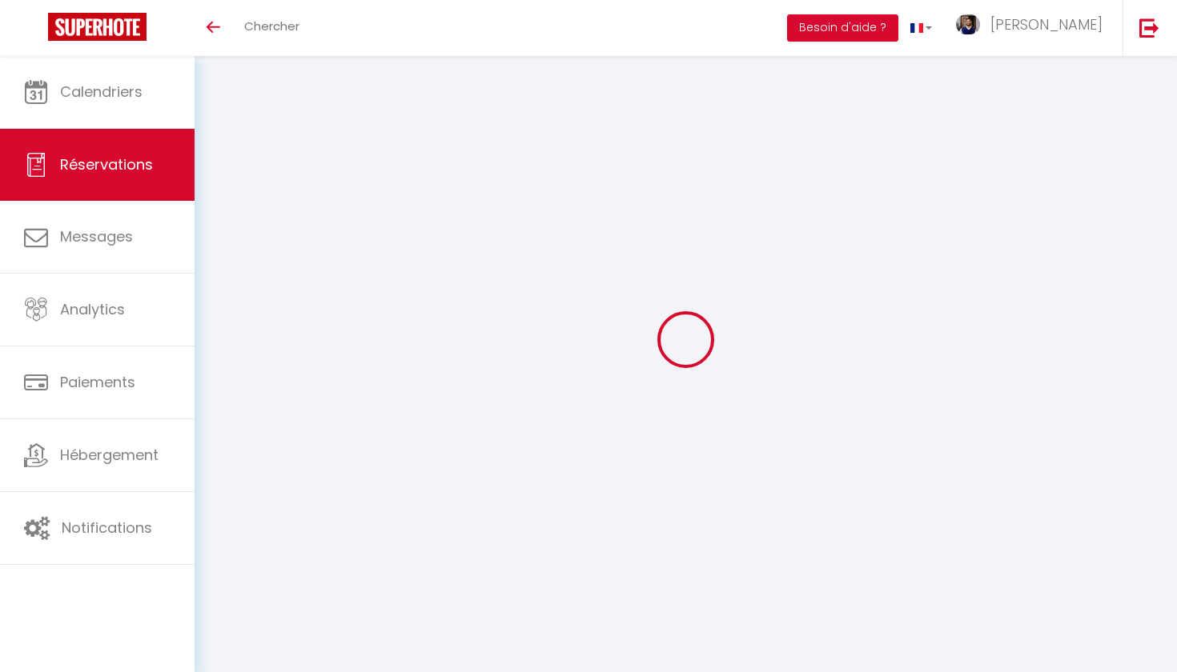
select select "1"
select select
type input "4"
select select "12"
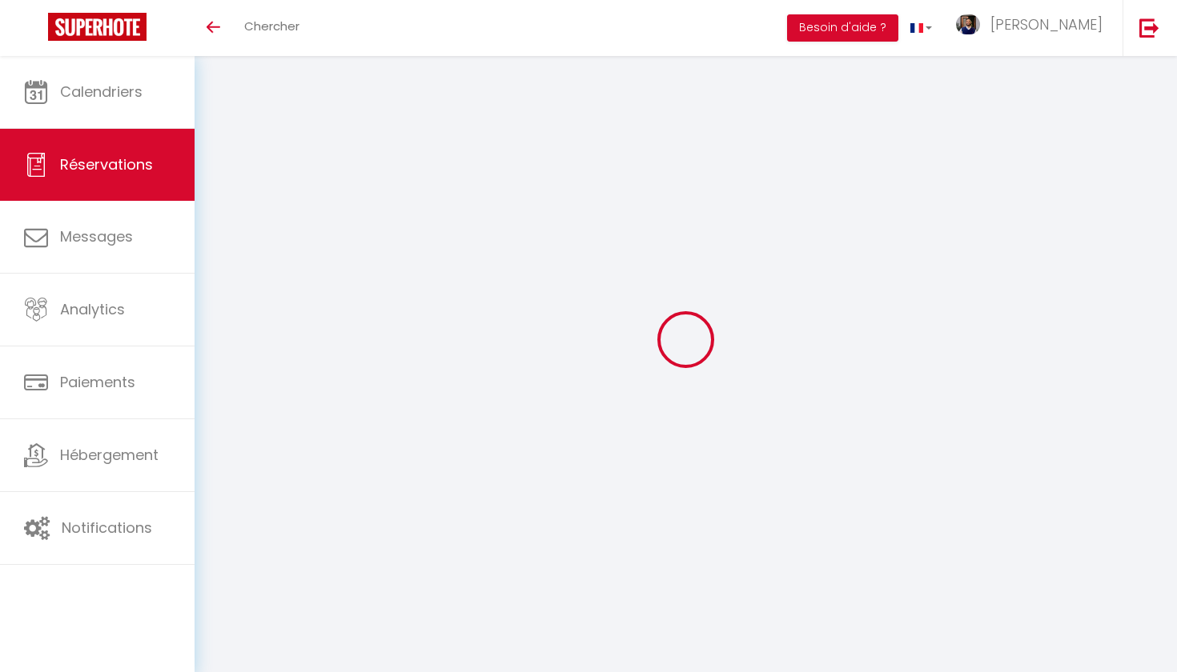
select select
type input "11389"
checkbox input "false"
type input "0"
select select "1"
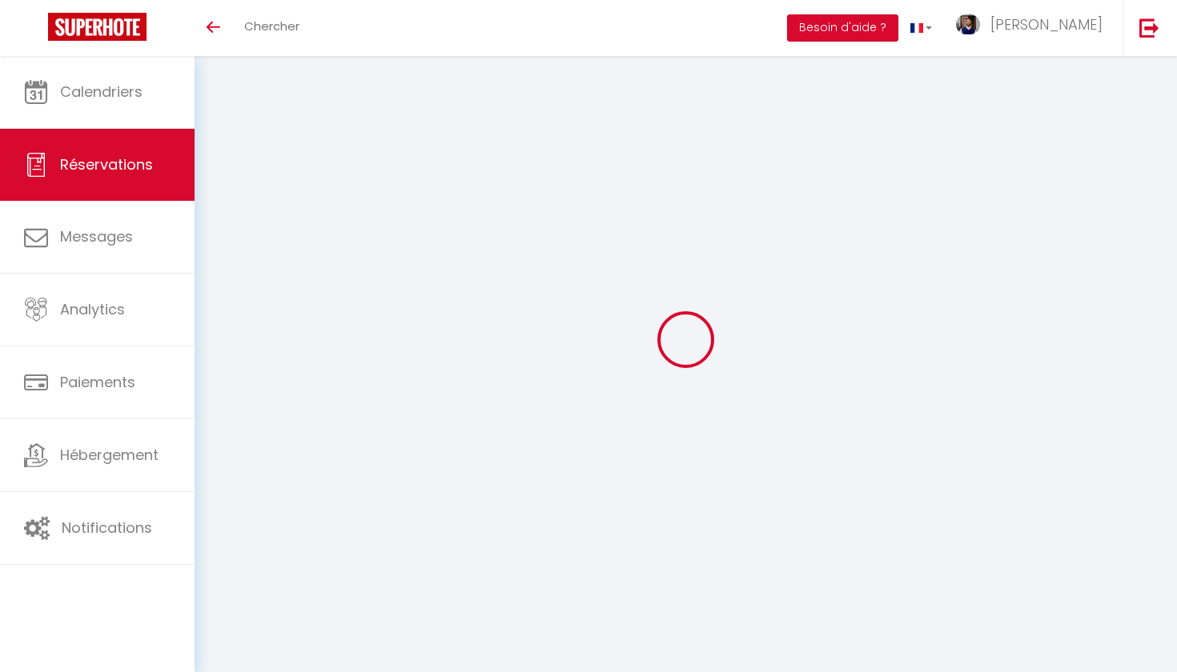
type input "135"
type input "65"
type input "0"
select select
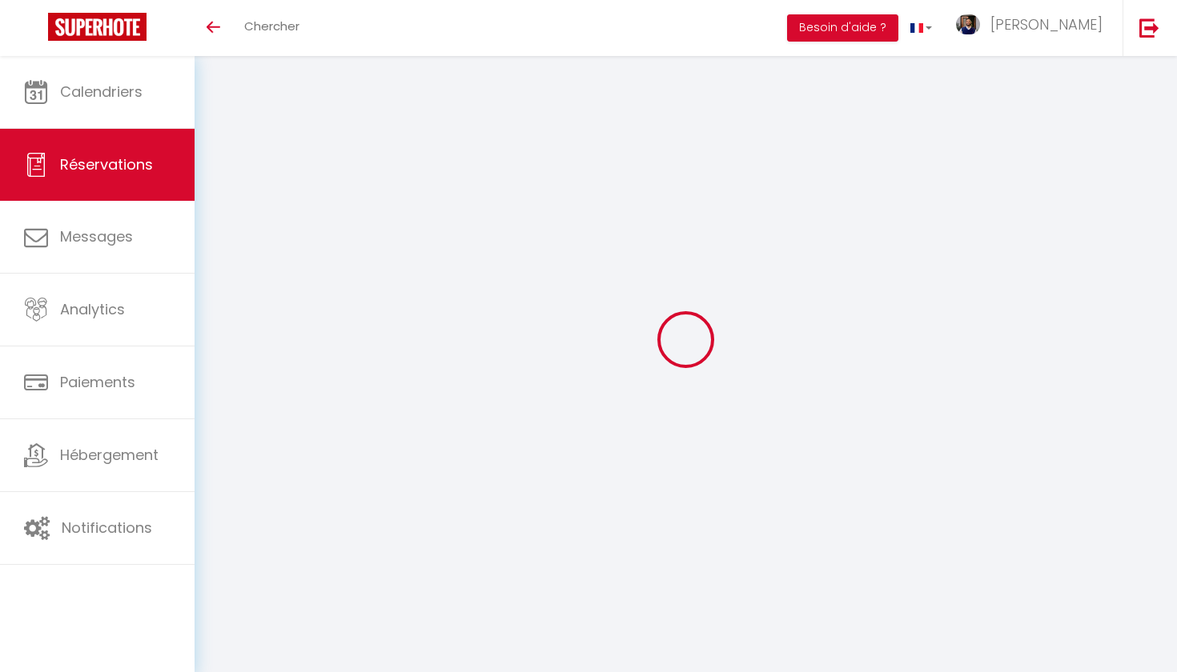
select select "15"
checkbox input "false"
select select
checkbox input "false"
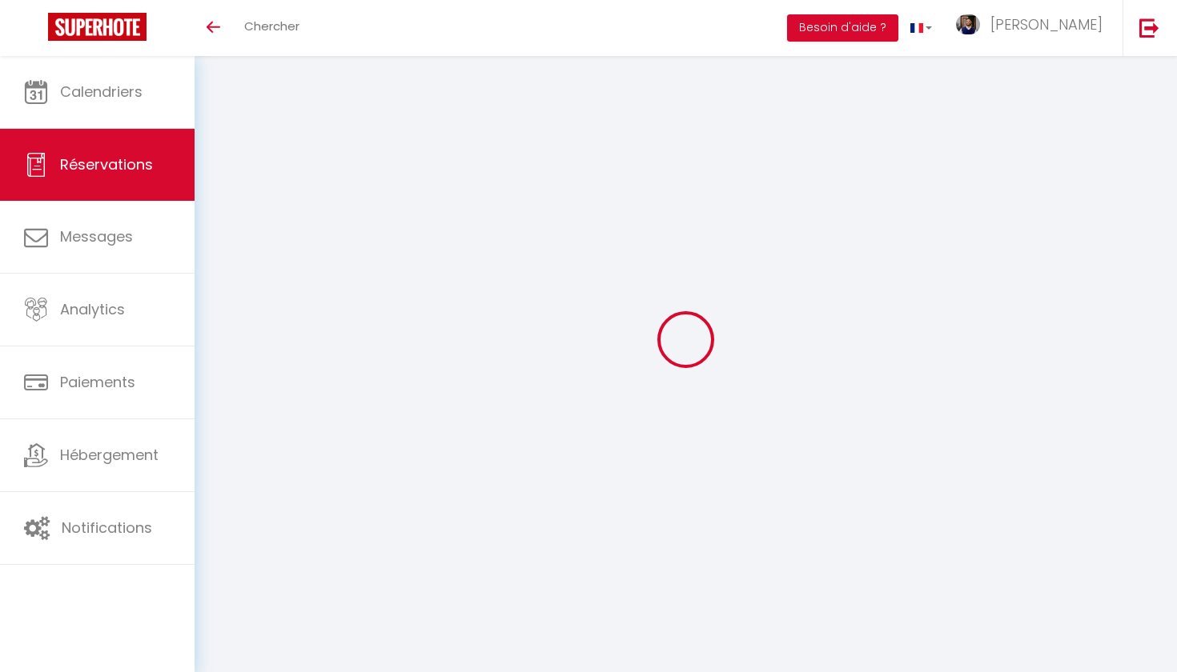
select select
checkbox input "false"
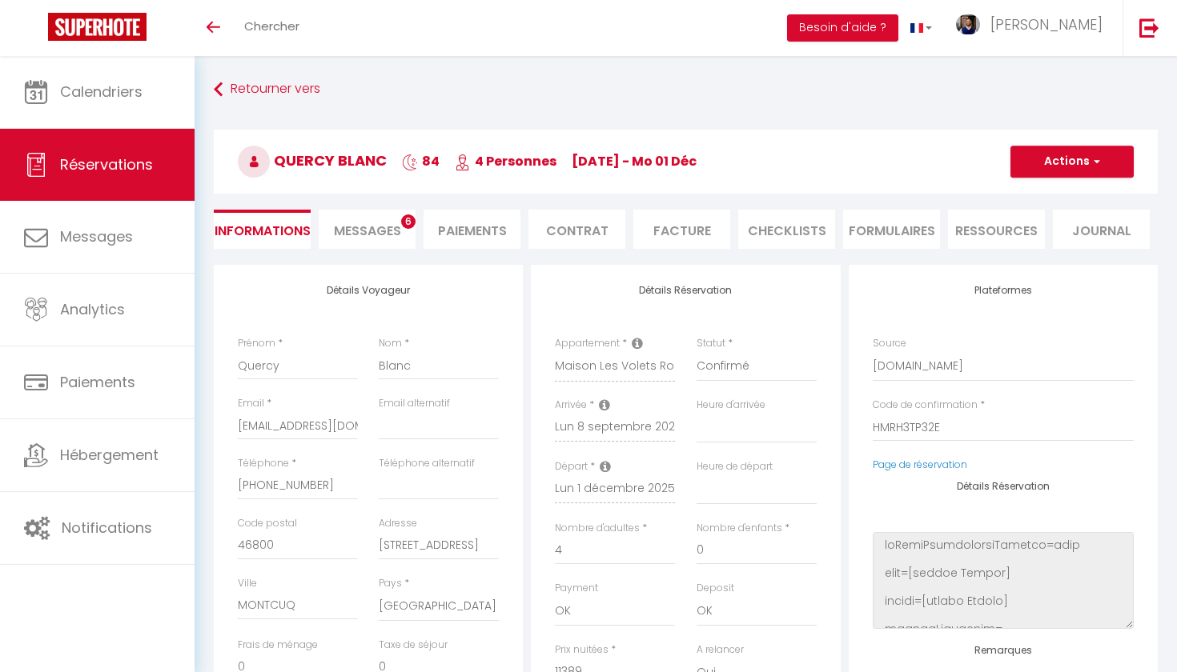
select select
checkbox input "false"
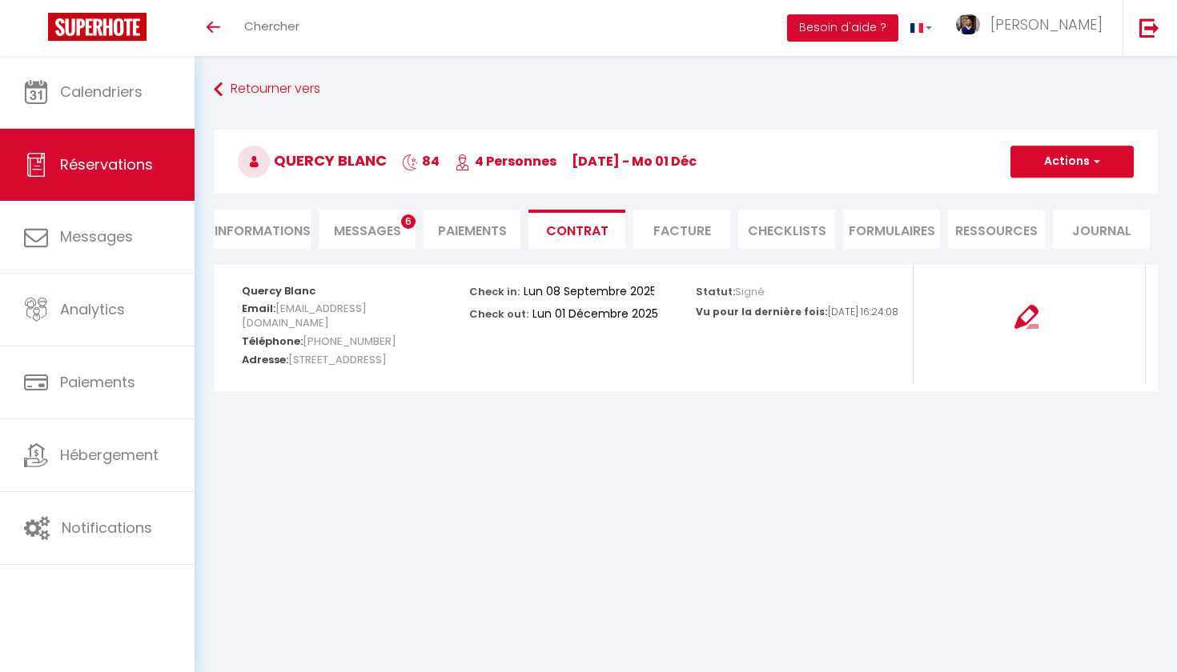
click at [1042, 167] on button "Actions" at bounding box center [1071, 162] width 123 height 32
click at [1044, 195] on link "Voir le contrat" at bounding box center [1060, 197] width 134 height 21
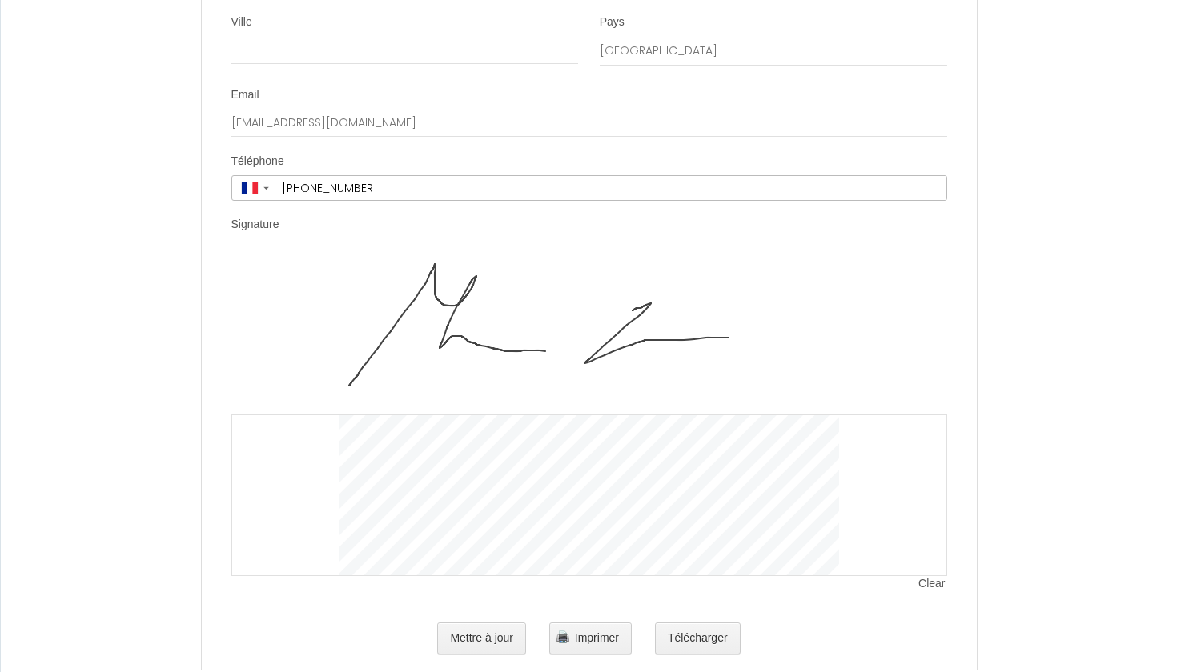
scroll to position [2982, 0]
click at [680, 624] on button "Télécharger" at bounding box center [698, 640] width 86 height 32
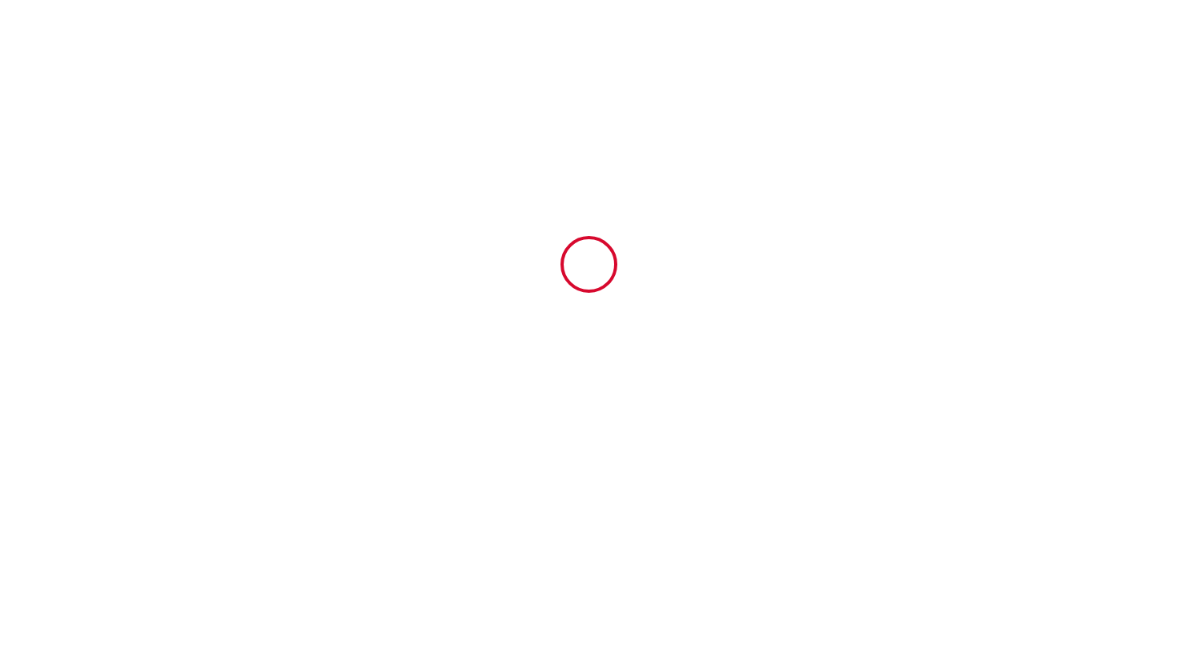
scroll to position [0, 0]
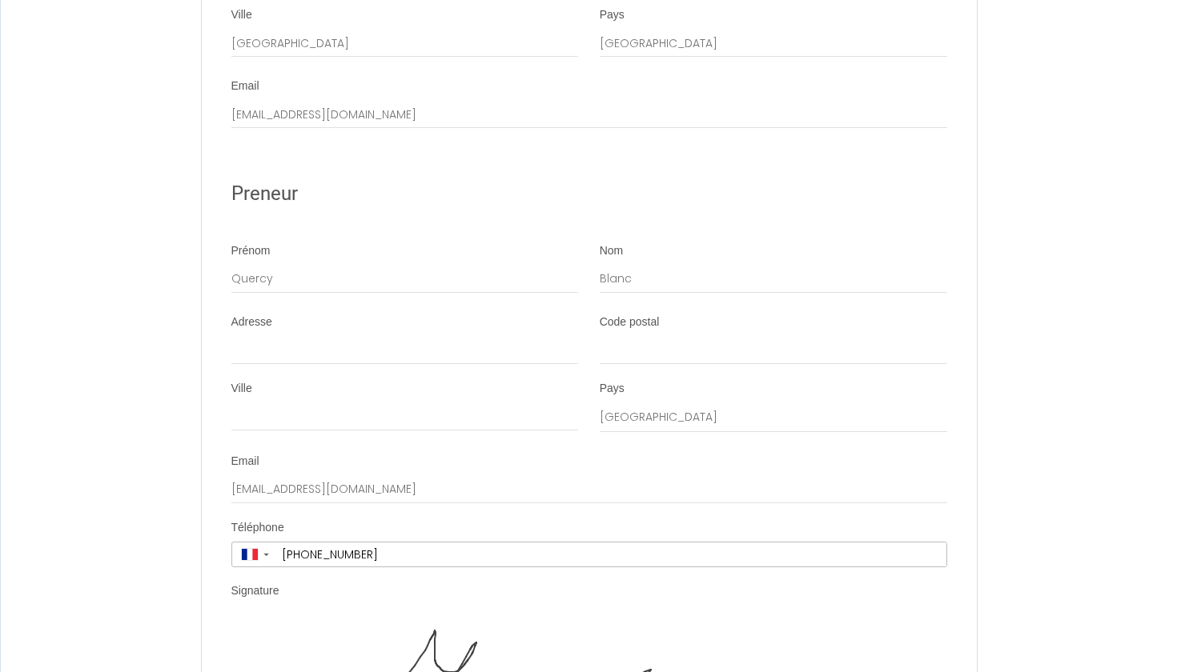
scroll to position [2618, 0]
